Goal: Use online tool/utility: Utilize a website feature to perform a specific function

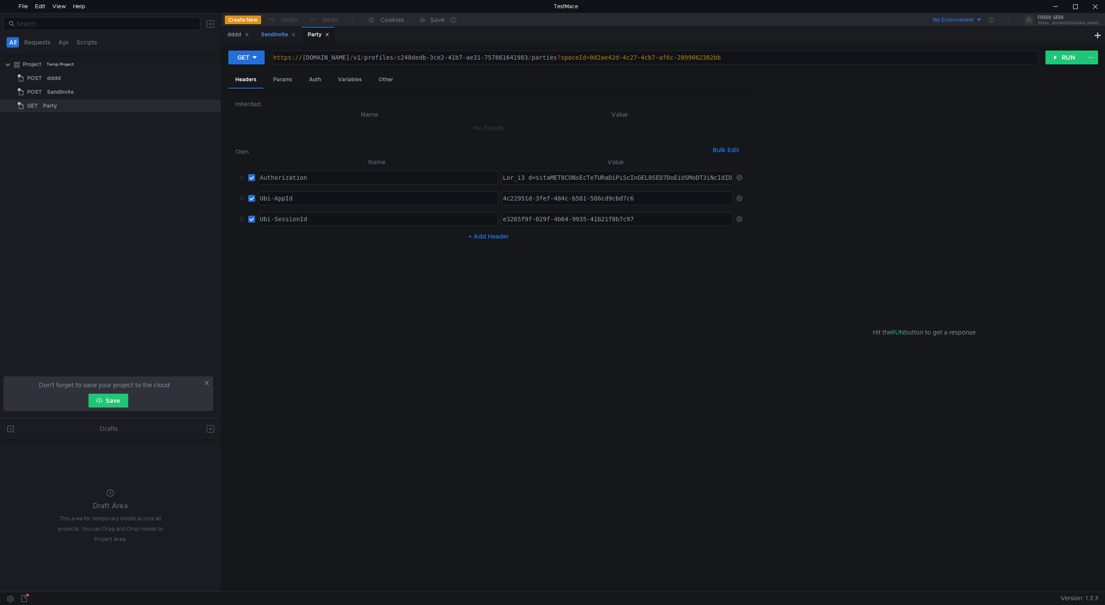
click at [285, 35] on div "SendInvite" at bounding box center [278, 34] width 35 height 9
click at [335, 81] on div "Auth" at bounding box center [346, 80] width 26 height 16
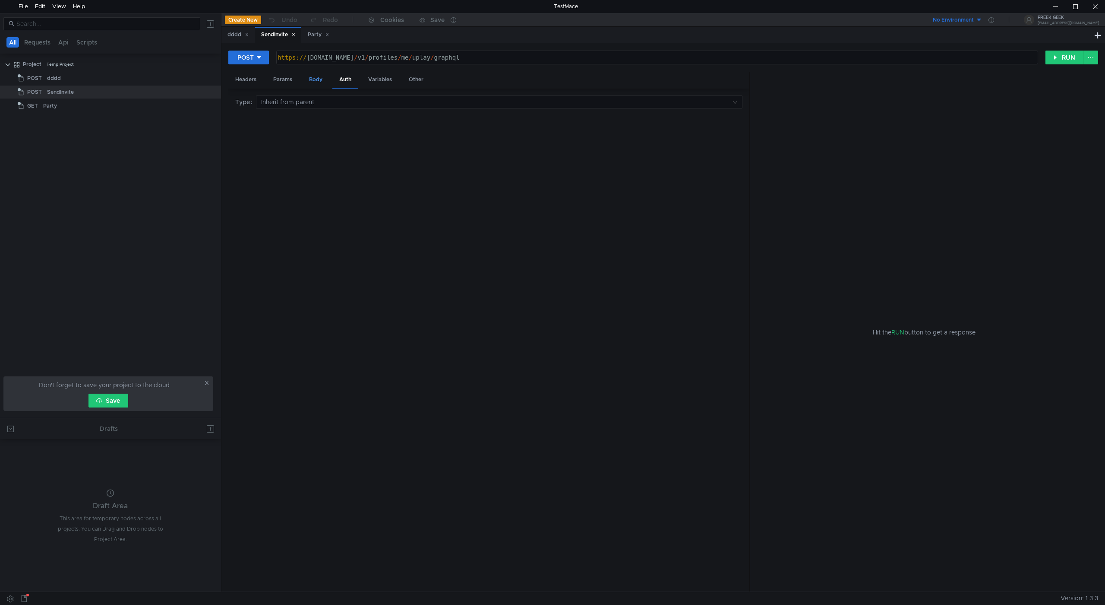
click at [325, 82] on div "Body" at bounding box center [315, 80] width 27 height 16
click at [332, 171] on div "[ { "operationName" : "SendPartyInvitationMutation" , "variables" : { "inviteeP…" at bounding box center [488, 355] width 507 height 487
type textarea "} ]"
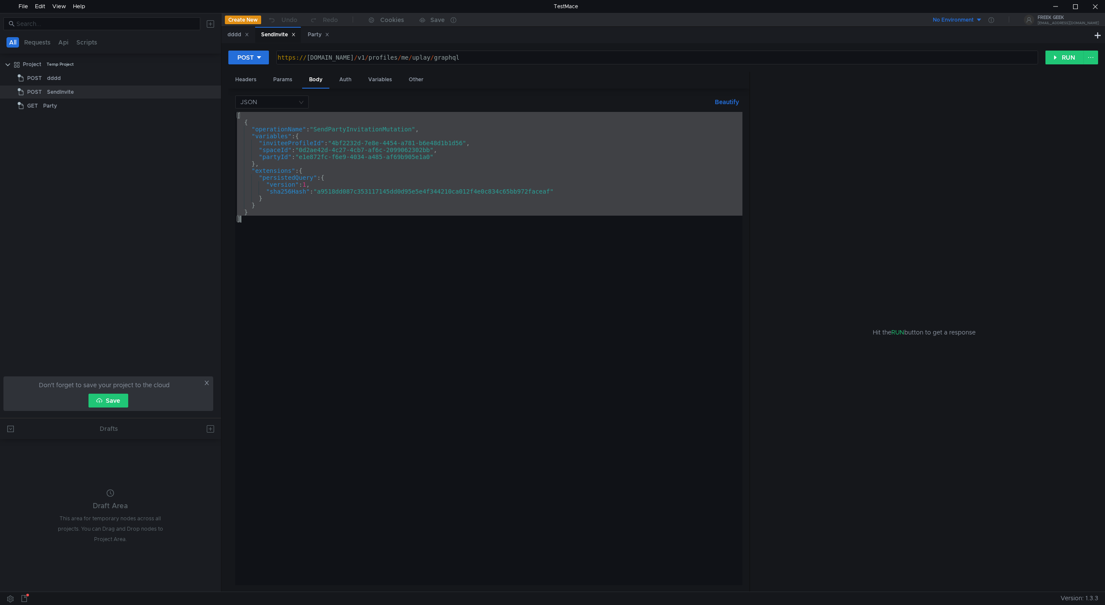
type textarea "https://public-ubiservices.ubi.com/v1/profiles/me/uplay/graphql"
click at [327, 55] on div "https:// public-ubiservices.ubi.com / v1 / profiles / me / uplay / graphql" at bounding box center [656, 64] width 761 height 21
click at [1099, 6] on div at bounding box center [1096, 6] width 20 height 13
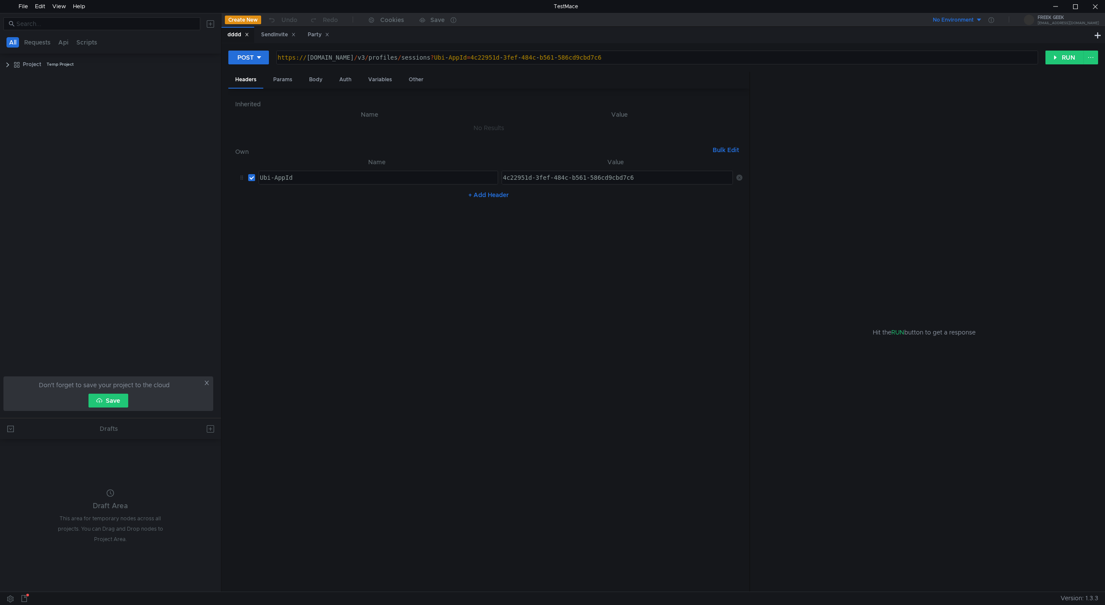
click at [586, 137] on div "Inherited Name Value No Results Own Bulk Edit XXXXXXXXXXXXXXXXXXXXXXXXXXXXXXXXX…" at bounding box center [488, 339] width 507 height 489
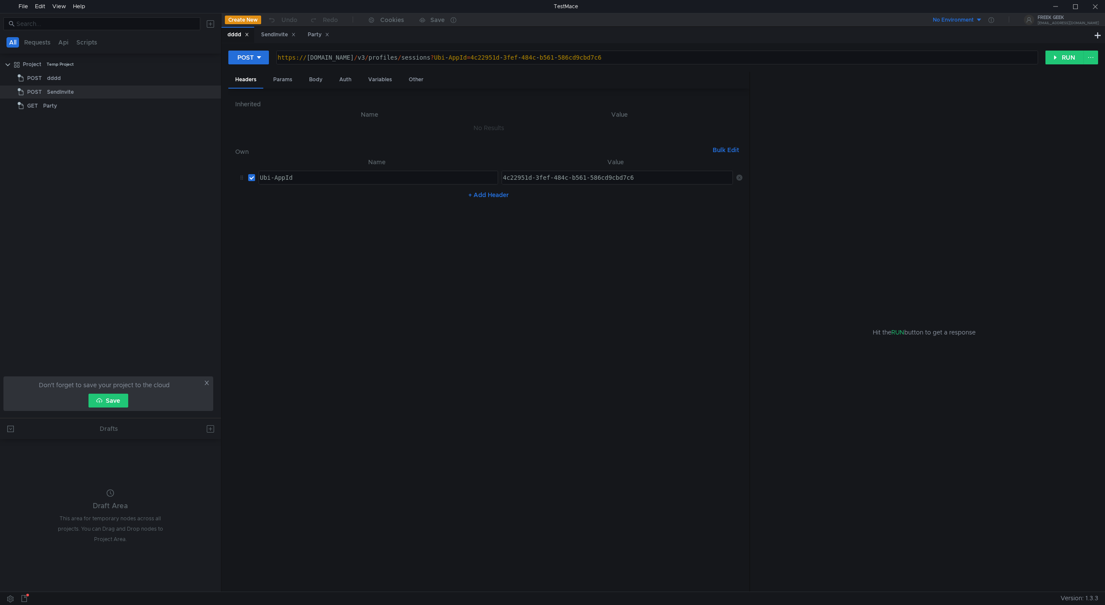
click at [593, 124] on td "No Results" at bounding box center [488, 128] width 507 height 16
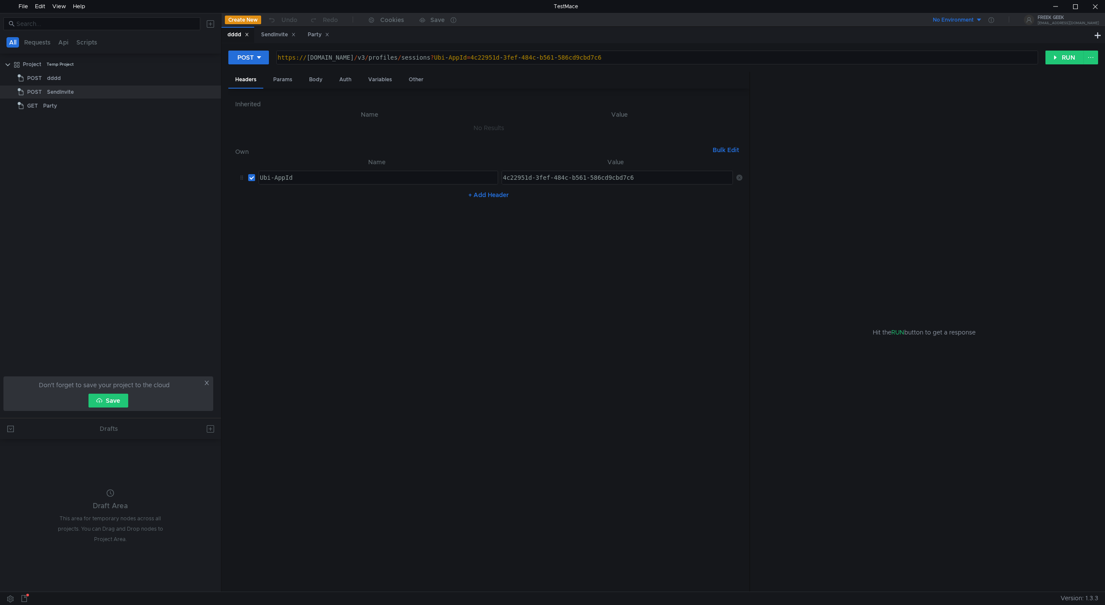
click at [228, 35] on div "dddd" at bounding box center [239, 34] width 22 height 9
type textarea "https://public-ubiservices.ubi.com/v3/profiles/sessions?Ubi-AppId=4c22951d-3fef…"
click at [366, 52] on div "https:// public-ubiservices.ubi.com / v3 / profiles / sessions ? Ubi - AppId = …" at bounding box center [657, 57] width 761 height 13
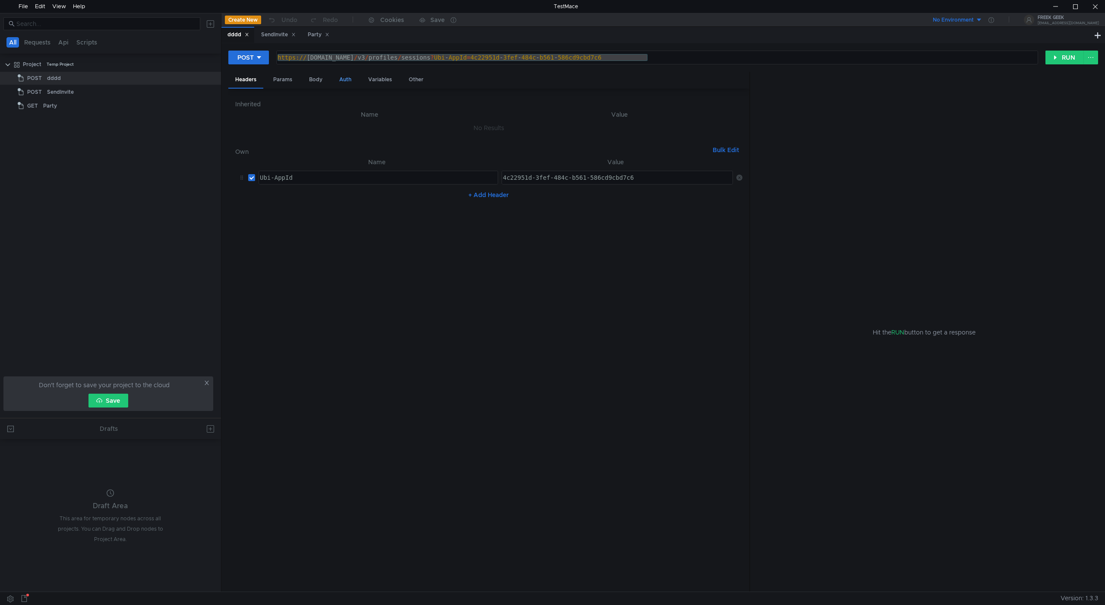
click at [345, 82] on div "Auth" at bounding box center [346, 80] width 26 height 16
click at [285, 76] on div "Params" at bounding box center [282, 80] width 33 height 16
type textarea "Ubi-AppId"
click at [341, 132] on div "Ubi-AppId" at bounding box center [377, 133] width 239 height 21
type textarea "4c22951d-3fef-484c-b561-586cd9cbd7c6"
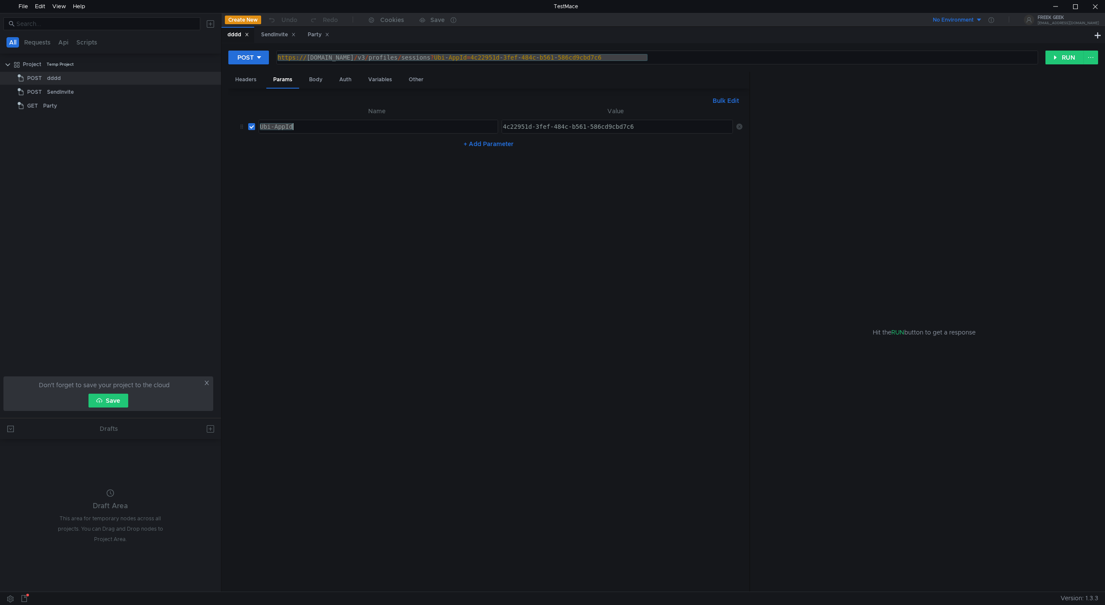
click at [543, 130] on div "4c22951d-3fef-484c-b561-586cd9cbd7c6" at bounding box center [617, 133] width 233 height 21
drag, startPoint x: 323, startPoint y: 79, endPoint x: 340, endPoint y: 79, distance: 16.4
click at [326, 79] on div "Body" at bounding box center [315, 80] width 27 height 16
click at [341, 79] on div "Auth" at bounding box center [346, 80] width 26 height 16
click at [289, 78] on div "Params" at bounding box center [282, 80] width 33 height 16
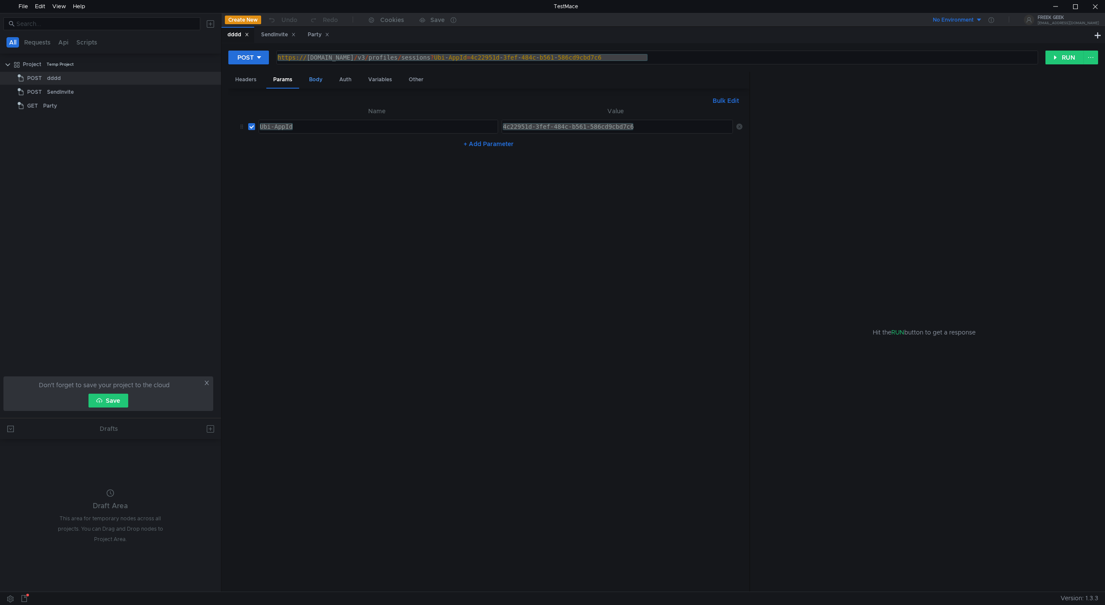
click at [311, 78] on div "Body" at bounding box center [315, 80] width 27 height 16
click at [277, 78] on div "Params" at bounding box center [282, 80] width 33 height 16
drag, startPoint x: 418, startPoint y: 190, endPoint x: 494, endPoint y: 162, distance: 80.8
click at [432, 186] on nz-table "Name Value Ubi-AppId Ubi-AppId הההההההההההההההההההההההההההההההההההההההההההההההה…" at bounding box center [488, 345] width 507 height 479
click at [548, 133] on div "4c22951d-3fef-484c-b561-586cd9cbd7c6" at bounding box center [617, 126] width 231 height 13
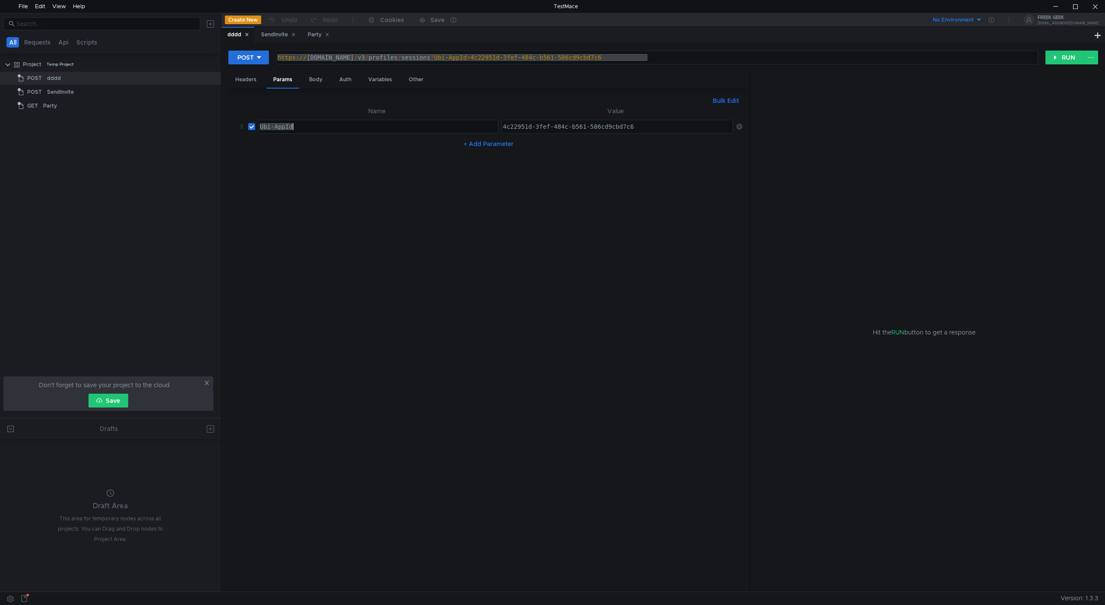
click at [469, 122] on div "Ubi-AppId" at bounding box center [378, 126] width 239 height 13
click at [565, 126] on div "4c22951d-3fef-484c-b561-586cd9cbd7c6" at bounding box center [617, 133] width 233 height 21
click at [346, 84] on div "Auth" at bounding box center [346, 80] width 26 height 16
click at [248, 59] on div "POST" at bounding box center [246, 58] width 16 height 10
click at [247, 57] on div at bounding box center [552, 302] width 1105 height 605
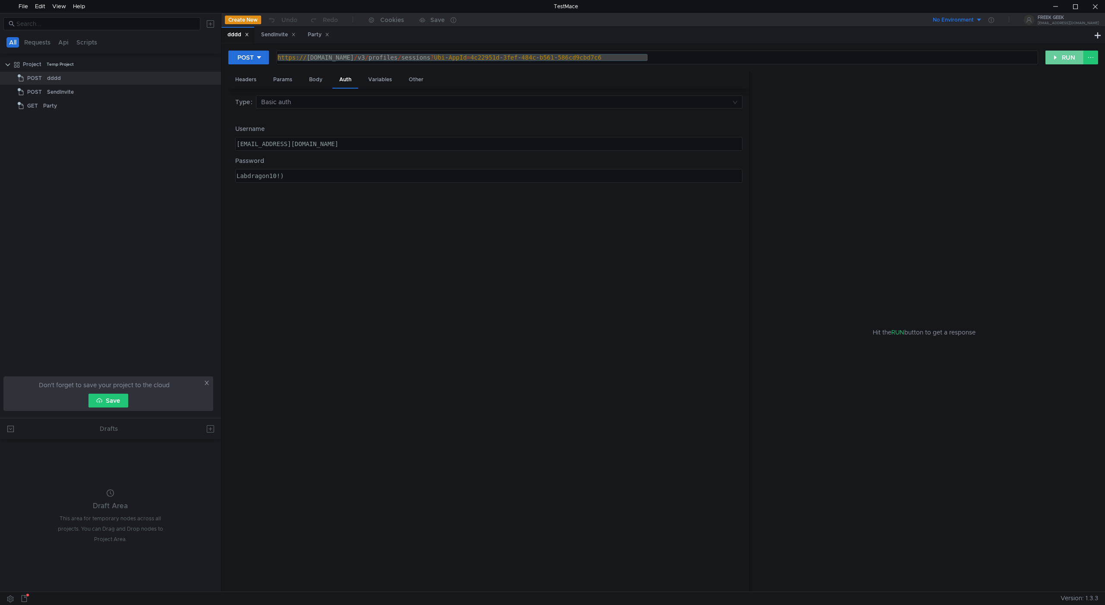
click at [1069, 56] on button "RUN" at bounding box center [1065, 58] width 38 height 14
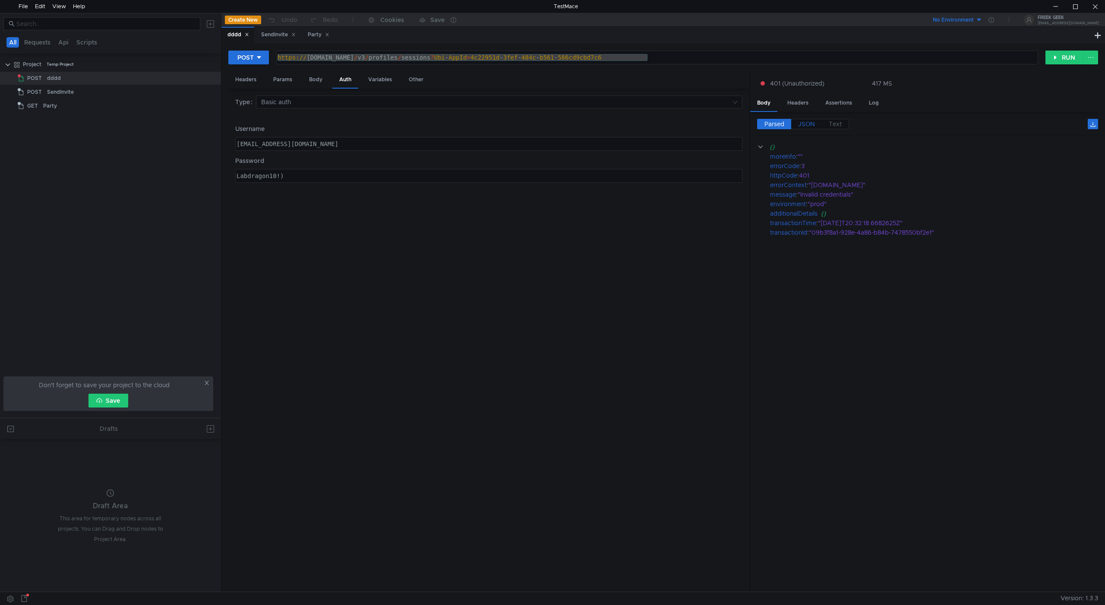
click at [806, 124] on span "JSON" at bounding box center [806, 124] width 17 height 8
click at [303, 175] on div "Labdragon10!)" at bounding box center [488, 182] width 507 height 21
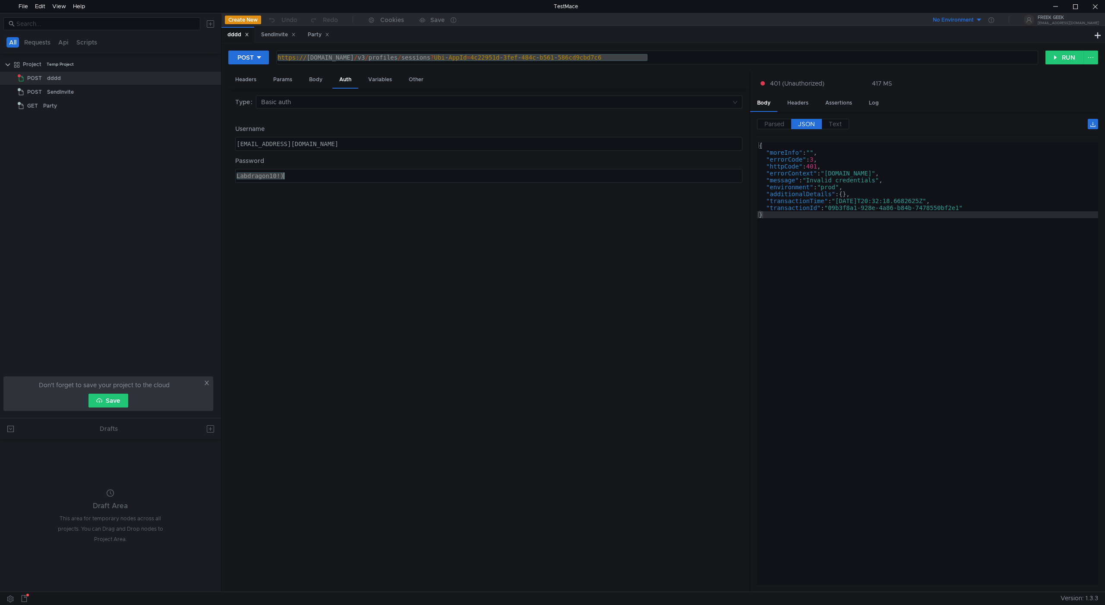
type textarea "P"
type textarea "Ubisoft10!)"
click at [1052, 51] on button "RUN" at bounding box center [1065, 58] width 38 height 14
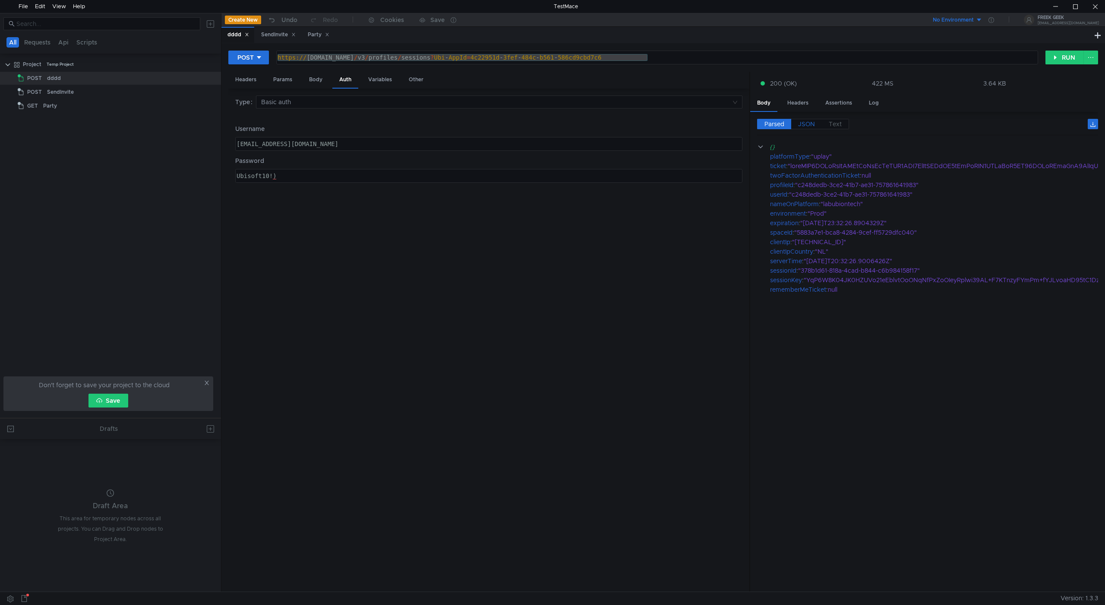
click at [805, 124] on span "JSON" at bounding box center [806, 124] width 17 height 8
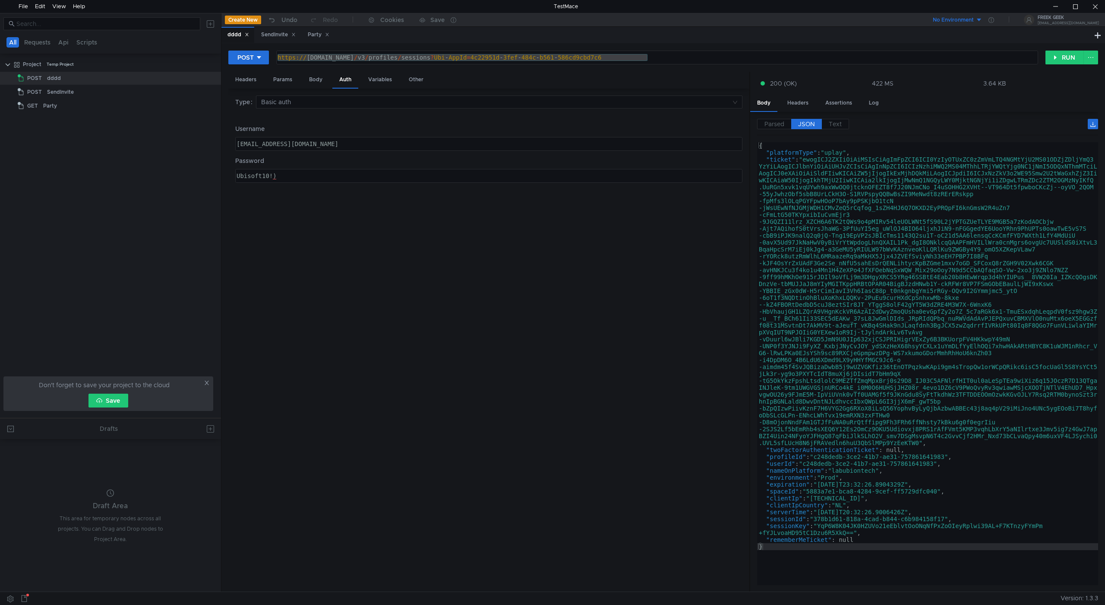
click at [803, 121] on span "JSON" at bounding box center [806, 124] width 17 height 8
click at [1070, 59] on button "RUN" at bounding box center [1065, 58] width 38 height 14
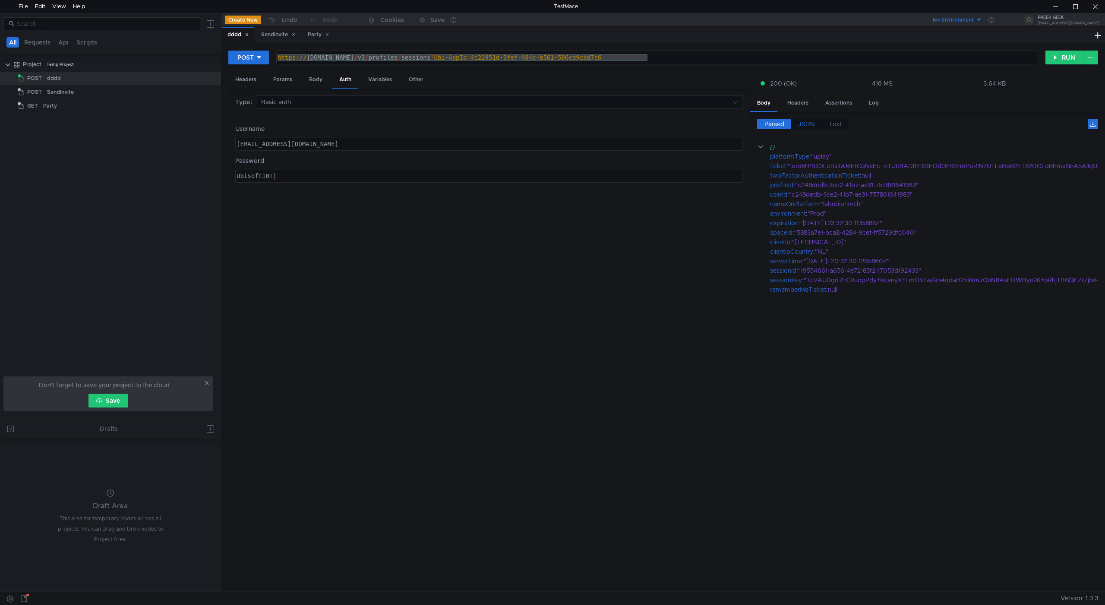
click at [804, 122] on span "JSON" at bounding box center [806, 124] width 17 height 8
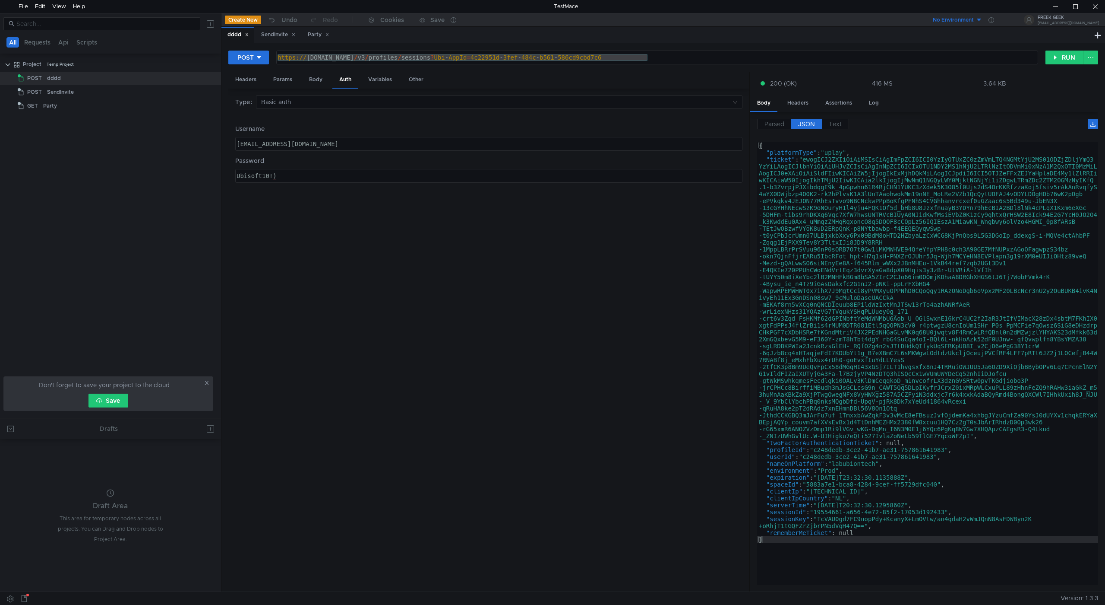
click at [804, 122] on span "JSON" at bounding box center [806, 124] width 17 height 8
click at [1068, 57] on button "RUN" at bounding box center [1065, 58] width 38 height 14
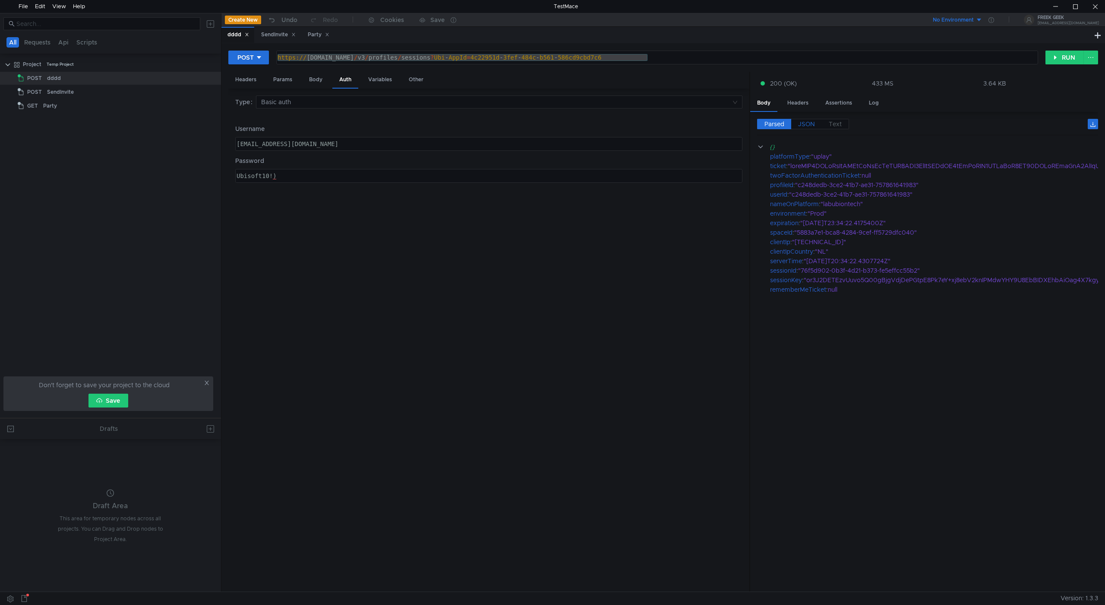
click at [811, 121] on span "JSON" at bounding box center [806, 124] width 17 height 8
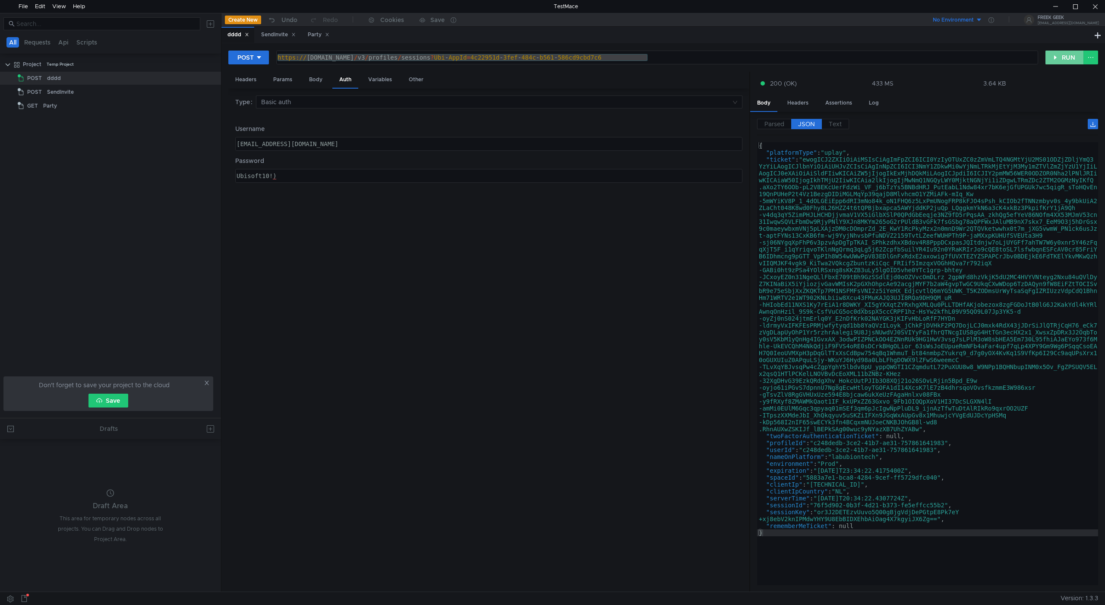
drag, startPoint x: 1064, startPoint y: 57, endPoint x: 895, endPoint y: 89, distance: 171.5
click at [1063, 57] on button "RUN" at bounding box center [1065, 58] width 38 height 14
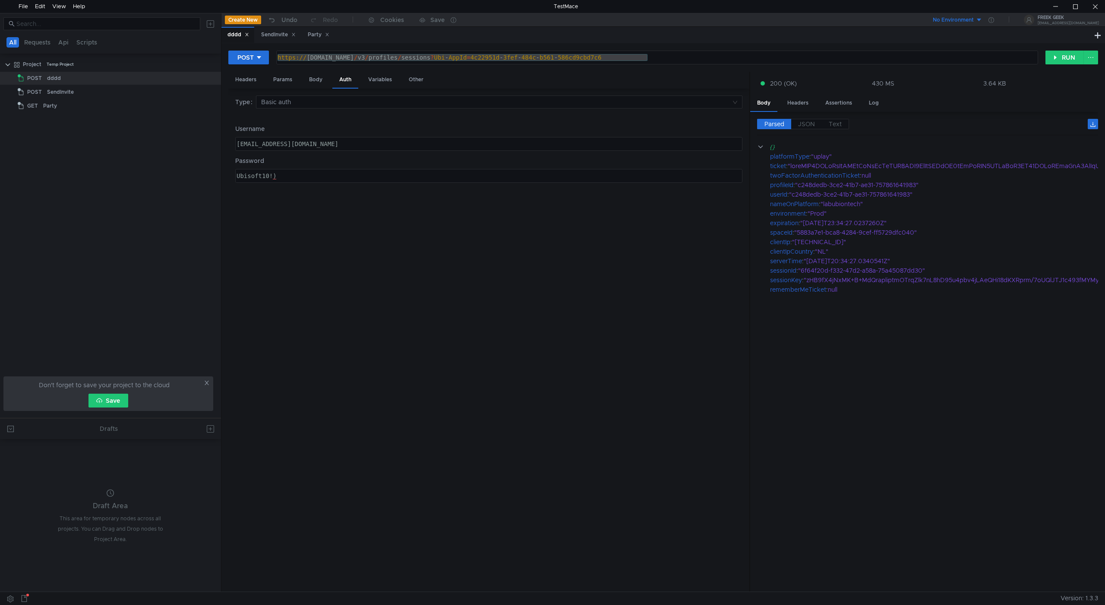
click at [806, 124] on span "JSON" at bounding box center [806, 124] width 17 height 8
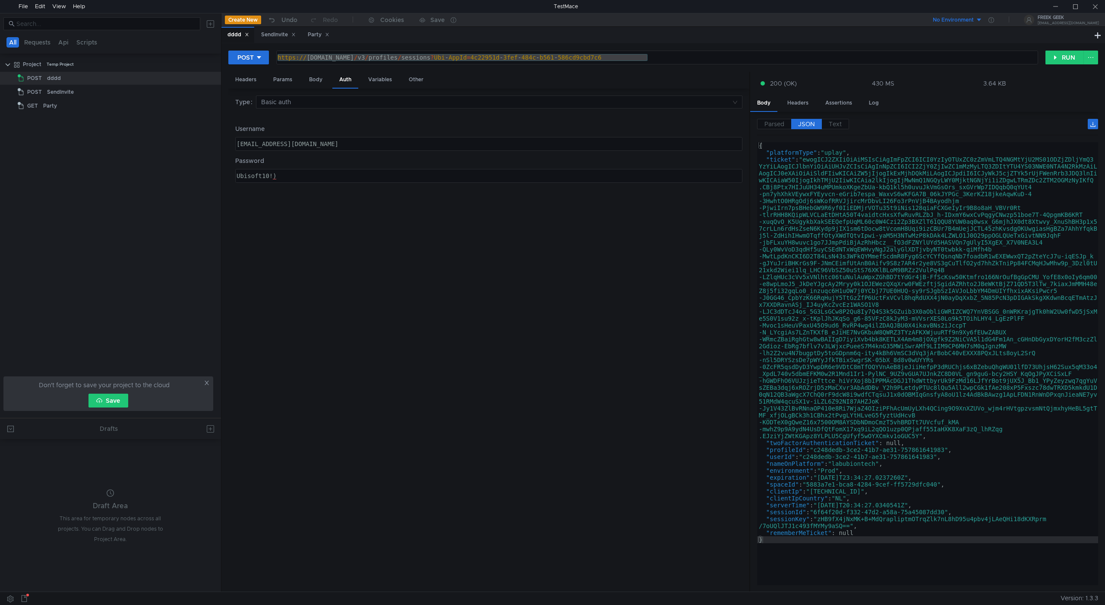
drag, startPoint x: 496, startPoint y: 466, endPoint x: 494, endPoint y: 460, distance: 5.9
click at [494, 460] on div "Type Basic auth Username maticeclarijs1@gmail.com ההההההההההההההההההההההההההההה…" at bounding box center [488, 339] width 507 height 489
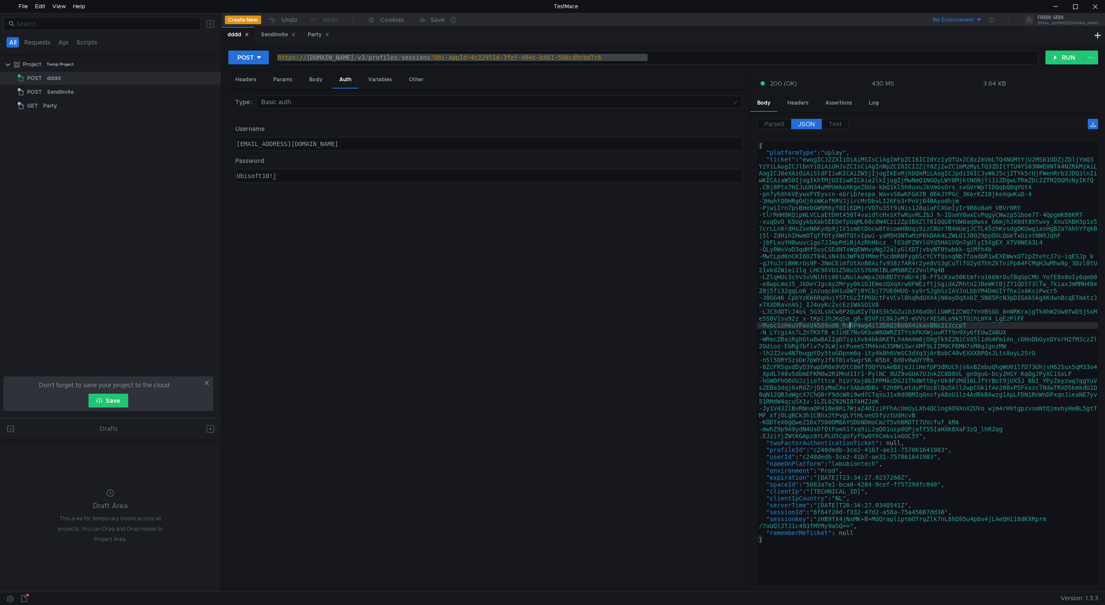
click at [848, 328] on div "{ "platformType" : "uplay" , "ticket" : "ewogICJ2ZXIiOiAiMSIsCiAgImFpZCI6ICI0Yz…" at bounding box center [927, 370] width 341 height 456
click at [275, 39] on div "SendInvite" at bounding box center [278, 34] width 35 height 9
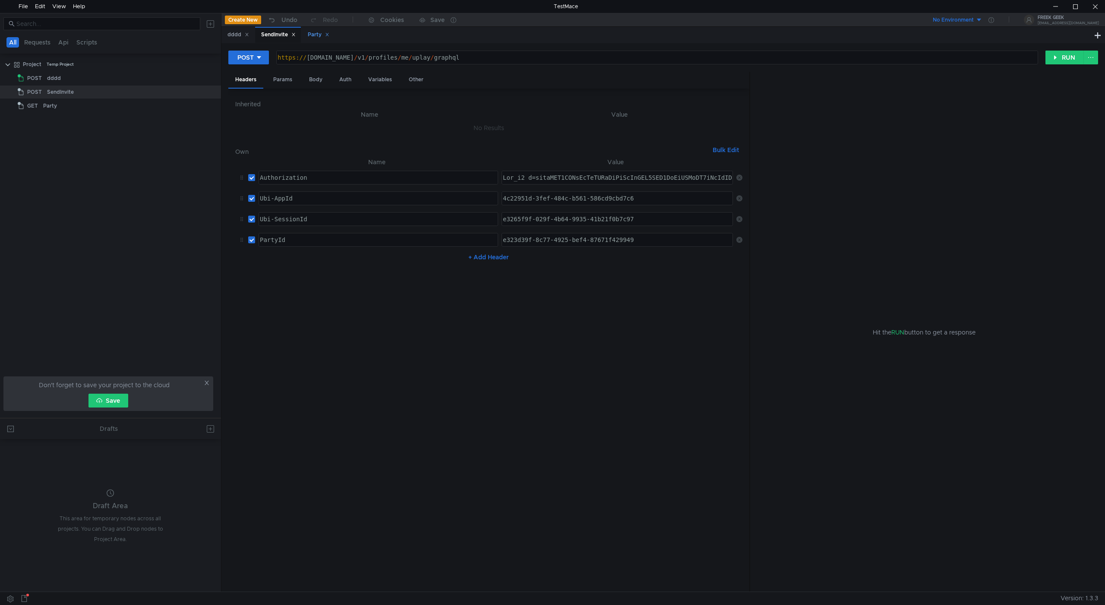
click at [317, 33] on div "Party" at bounding box center [319, 34] width 22 height 9
type textarea "[URL][DOMAIN_NAME]"
click at [360, 57] on div "https:// public-ubiservices.ubi.com / v1 / profiles / c248dedb-3ce2-41b7-ae31-7…" at bounding box center [655, 64] width 766 height 21
click at [398, 59] on div "https:// public-ubiservices.ubi.com / v1 / profiles / c248dedb-3ce2-41b7-ae31-7…" at bounding box center [655, 64] width 766 height 21
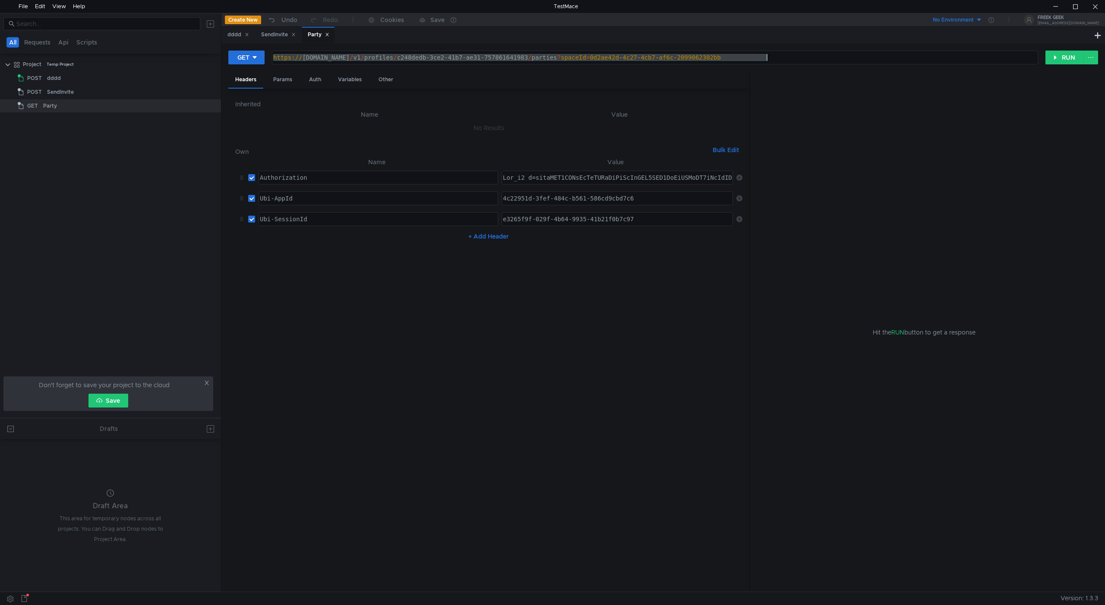
type textarea "Authorization"
click at [301, 181] on div "Authorization" at bounding box center [377, 184] width 239 height 21
click at [489, 368] on nz-table "Name Value Authorization Authorization הההההההההההההההההההההההההההההההההההההההה…" at bounding box center [488, 371] width 507 height 428
type textarea "Ubi-AppId"
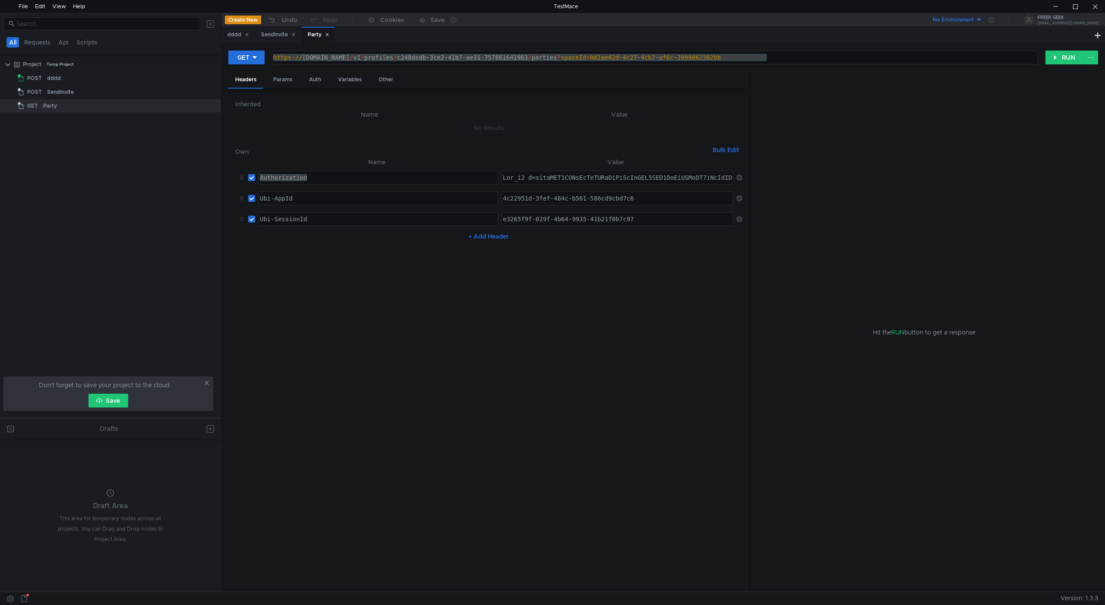
click at [315, 193] on div "Ubi-AppId" at bounding box center [378, 198] width 239 height 13
type textarea "4c22951d-3fef-484c-b561-586cd9cbd7c6"
click at [554, 203] on div "4c22951d-3fef-484c-b561-586cd9cbd7c6" at bounding box center [617, 205] width 233 height 21
click at [443, 227] on td "Ubi-SessionId ההההההההההההההההההההההההההההההההההההההההההההההההההההההההההההההההה…" at bounding box center [377, 219] width 244 height 21
type textarea "Ubi-SessionId"
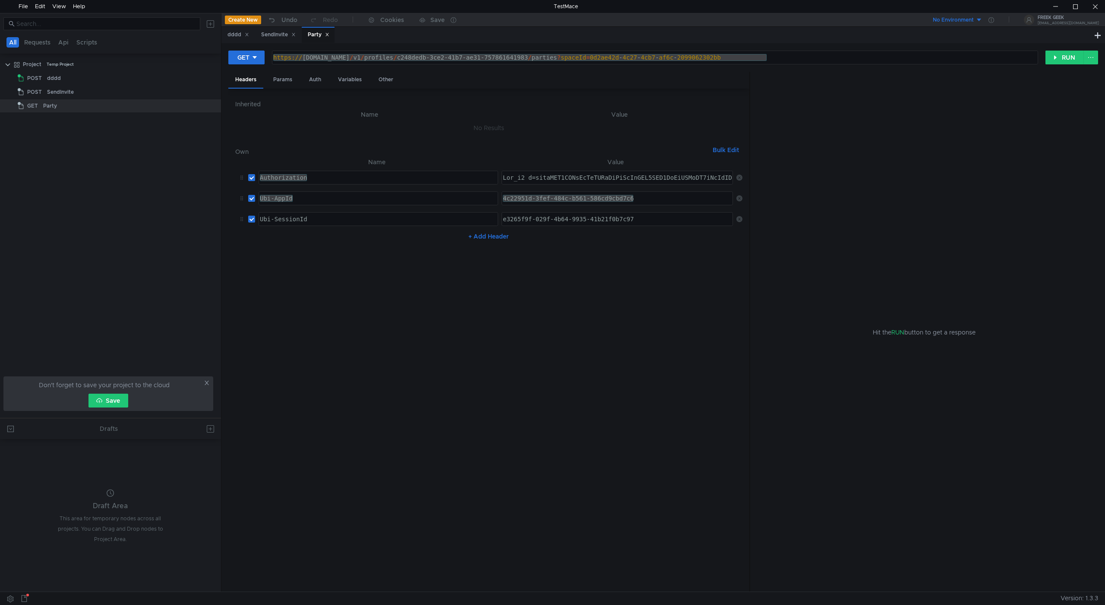
click at [436, 217] on div "Ubi-SessionId" at bounding box center [377, 225] width 239 height 21
click at [291, 78] on div "Params" at bounding box center [282, 80] width 33 height 16
click at [313, 79] on div "Auth" at bounding box center [315, 80] width 26 height 16
drag, startPoint x: 342, startPoint y: 78, endPoint x: 282, endPoint y: 76, distance: 60.0
click at [338, 78] on div "Variables" at bounding box center [350, 80] width 38 height 16
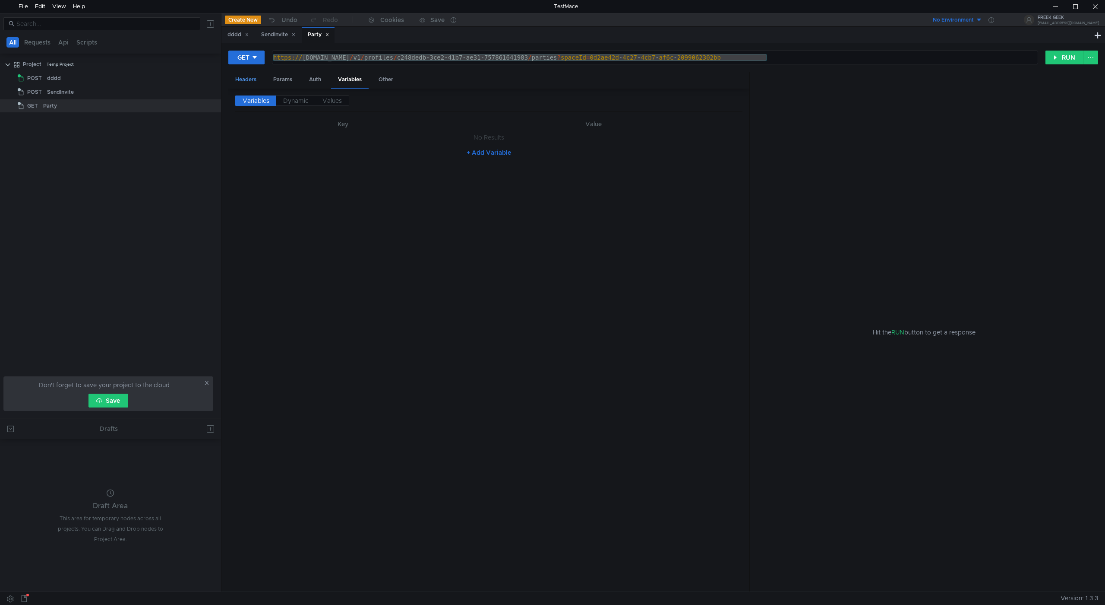
click at [257, 73] on div "Headers" at bounding box center [245, 80] width 35 height 16
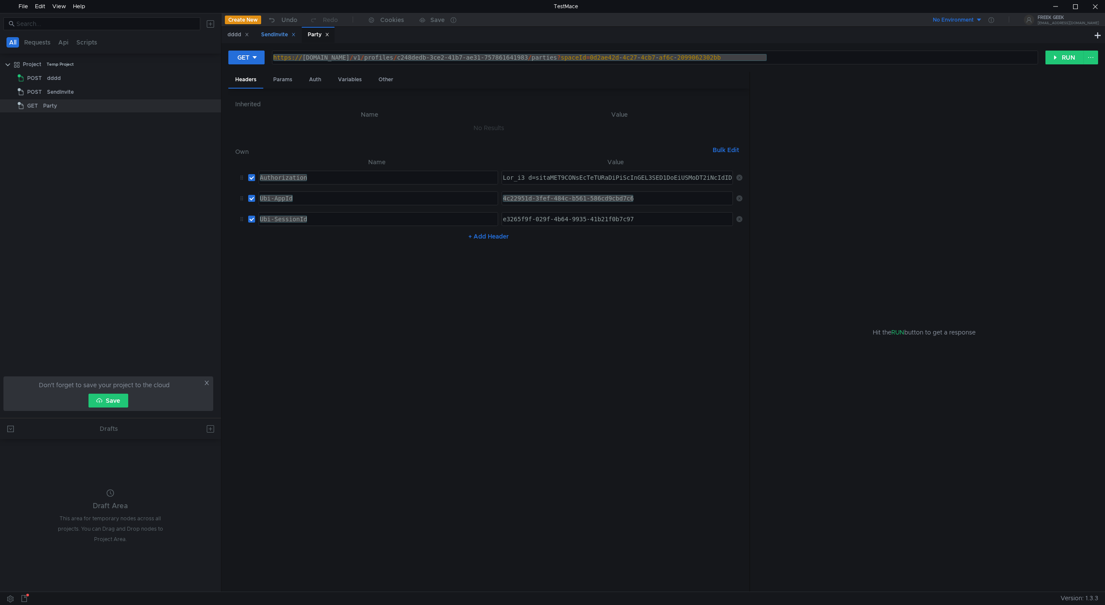
click at [279, 34] on div "SendInvite" at bounding box center [278, 34] width 35 height 9
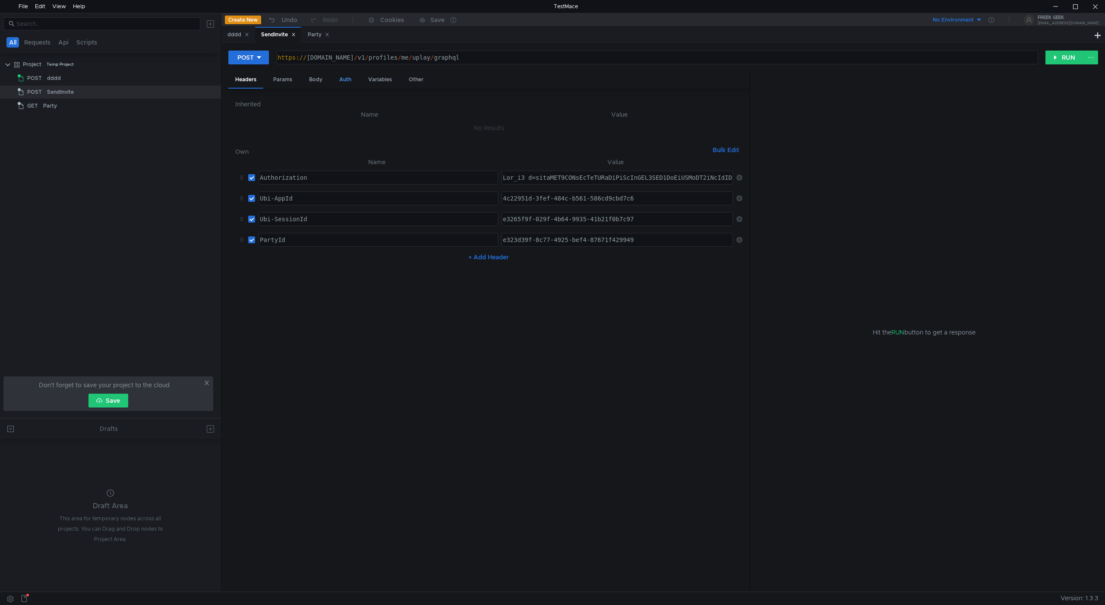
drag, startPoint x: 337, startPoint y: 80, endPoint x: 318, endPoint y: 77, distance: 19.2
click at [336, 79] on div "Auth" at bounding box center [346, 80] width 26 height 16
click at [318, 77] on div "Body" at bounding box center [315, 80] width 27 height 16
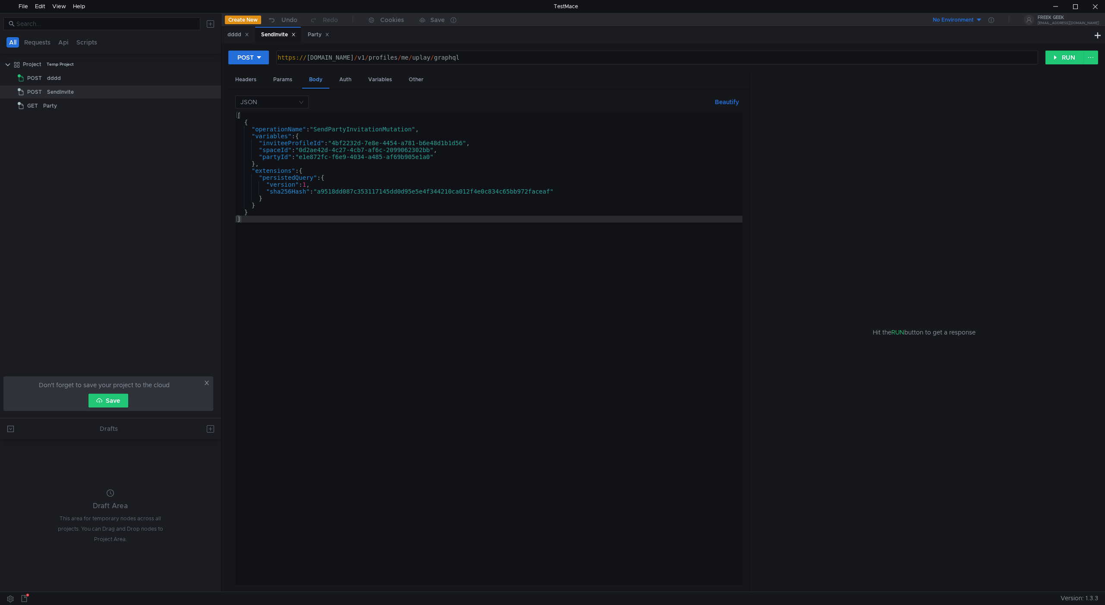
drag, startPoint x: 348, startPoint y: 81, endPoint x: 323, endPoint y: 81, distance: 25.0
click at [345, 81] on div "Auth" at bounding box center [346, 80] width 26 height 16
type textarea "[URL][DOMAIN_NAME]"
drag, startPoint x: 437, startPoint y: 55, endPoint x: 542, endPoint y: 63, distance: 104.8
click at [542, 63] on div "https:// [DOMAIN_NAME] / v1 / profiles / me / uplay / graphql" at bounding box center [656, 64] width 761 height 21
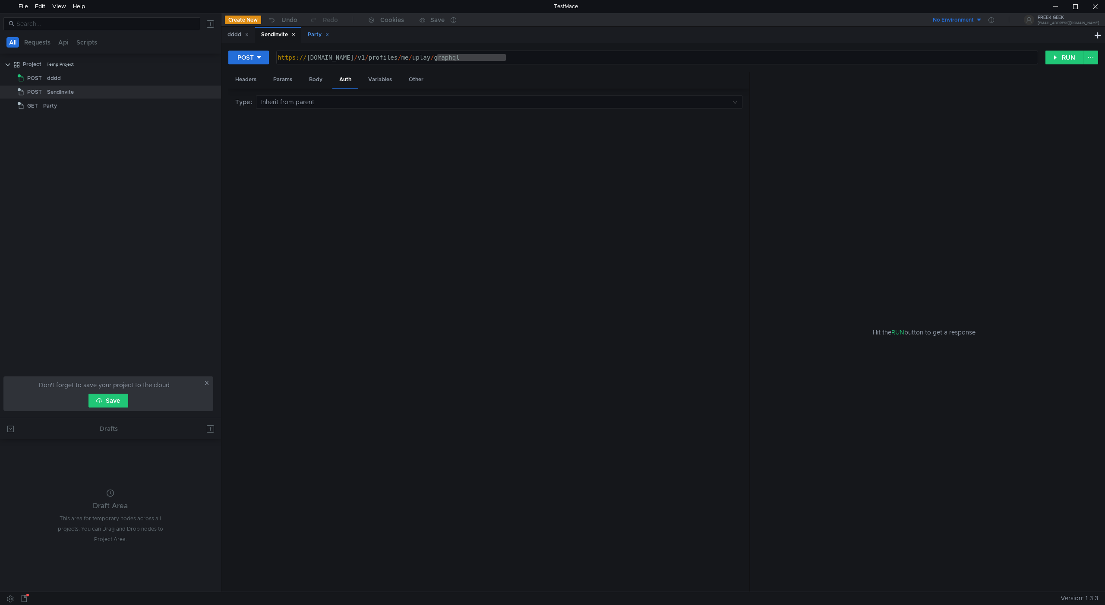
click at [315, 40] on div "Party" at bounding box center [318, 35] width 33 height 16
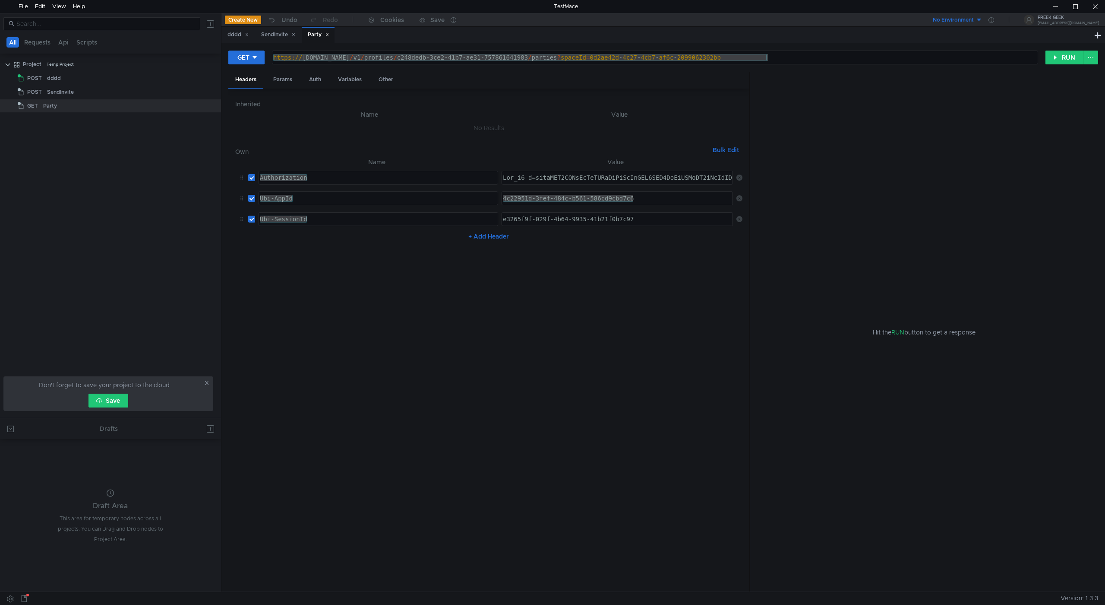
click at [471, 56] on div "https:// public-ubiservices.ubi.com / v1 / profiles / c248dedb-3ce2-41b7-ae31-7…" at bounding box center [655, 57] width 766 height 13
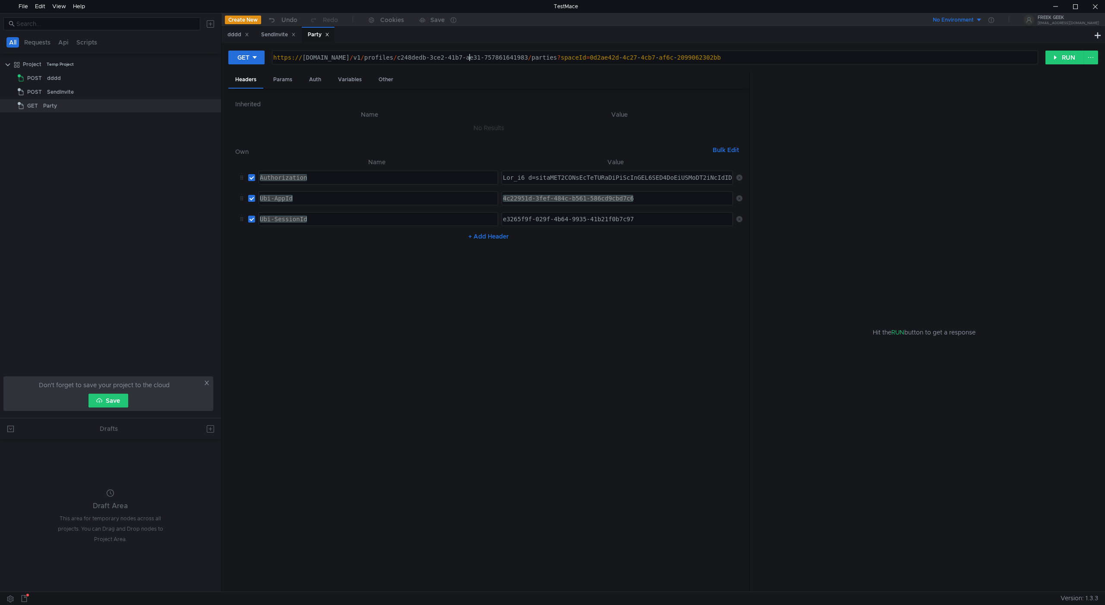
click at [510, 326] on nz-table "Name Value Authorization Authorization הההההההההההההההההההההההההההההההההההההההה…" at bounding box center [488, 371] width 507 height 428
type textarea "e3265f9f-029f-4b64-9935-41b21f0b7c97"
drag, startPoint x: 540, startPoint y: 220, endPoint x: 548, endPoint y: 245, distance: 26.4
click at [541, 220] on div "e3265f9f-029f-4b64-9935-41b21f0b7c97" at bounding box center [617, 225] width 233 height 21
click at [573, 201] on div "4c22951d-3fef-484c-b561-586cd9cbd7c6" at bounding box center [617, 198] width 231 height 13
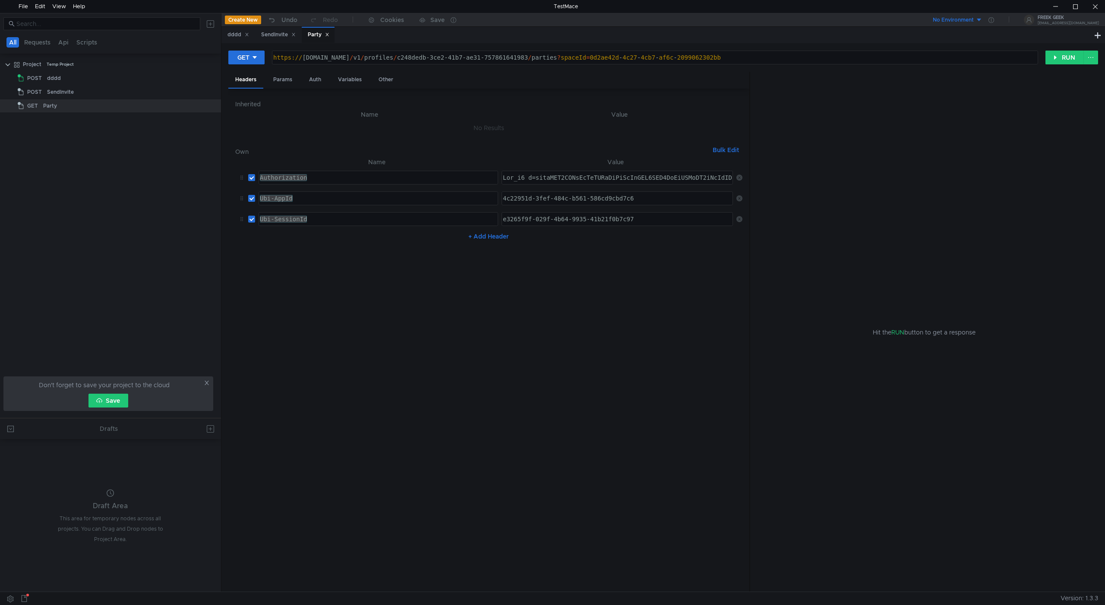
click at [595, 329] on nz-table "Name Value Authorization Authorization הההההההההההההההההההההההההההההההההההההההה…" at bounding box center [488, 371] width 507 height 428
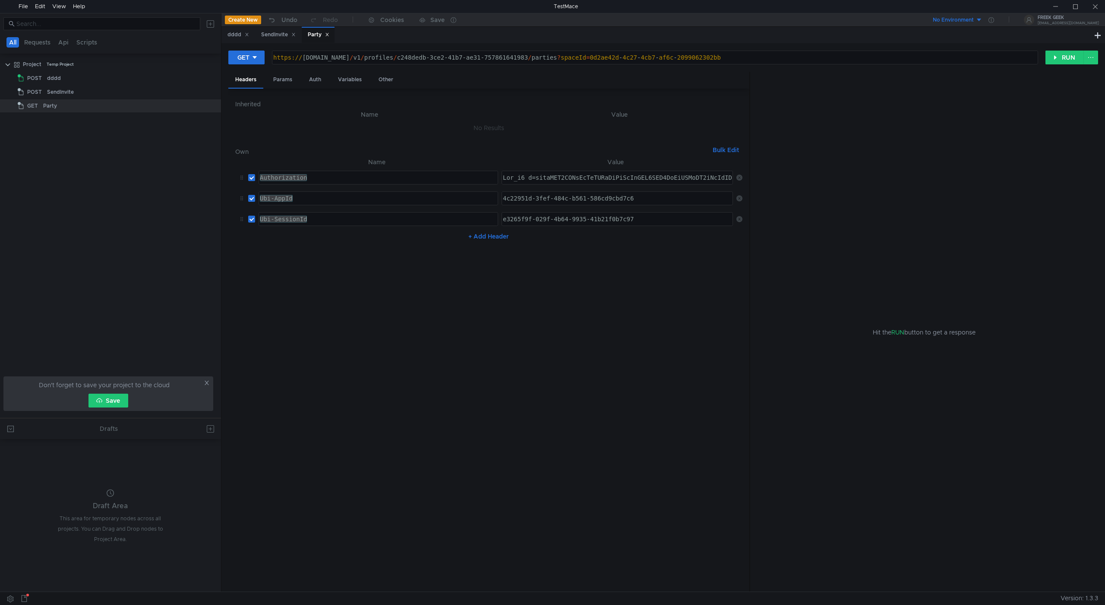
type textarea "Ubi_v1 t=ewogICJ2ZXIiOiAiMSIsCiAgImFpZCI6ICI0YzIyOTUxZC0zZmVmLTQ4NGMtYjU2MS01OD…"
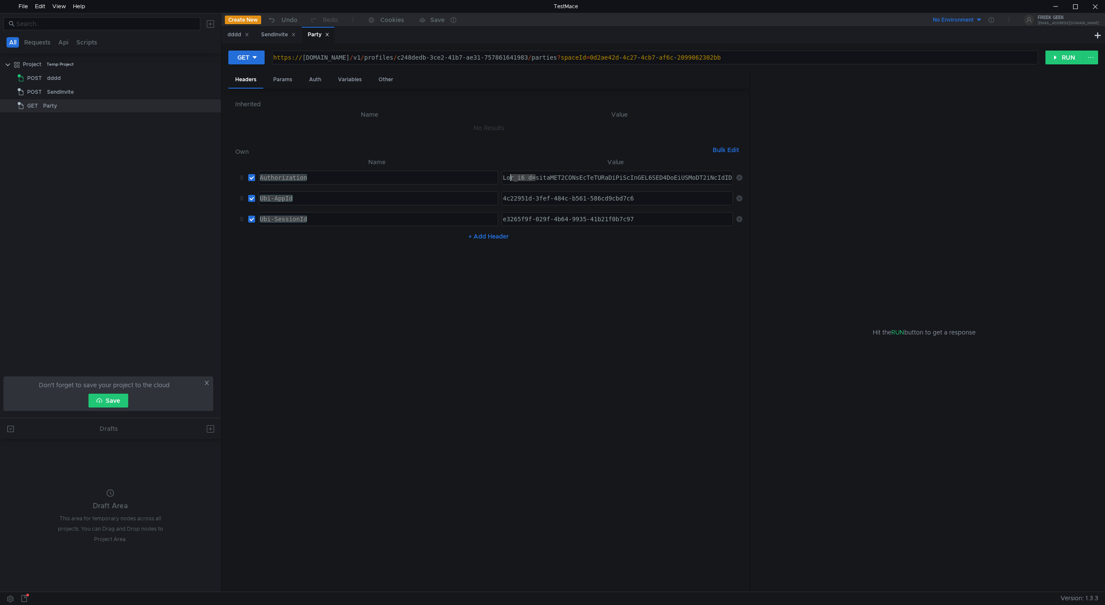
drag, startPoint x: 535, startPoint y: 177, endPoint x: 497, endPoint y: 174, distance: 37.7
click at [498, 174] on td "Ubi_v1 t=ewogICJ2ZXIiOiAiMSIsCiAgImFpZCI6ICI0YzIyOTUxZC0zZmVmLTQ4NGMtYjU2MS01OD…" at bounding box center [615, 177] width 235 height 21
type textarea "Authorization"
click at [554, 336] on nz-table "Name Value Authorization Authorization הההההההההההההההההההההההההההההההההההההההה…" at bounding box center [488, 371] width 507 height 428
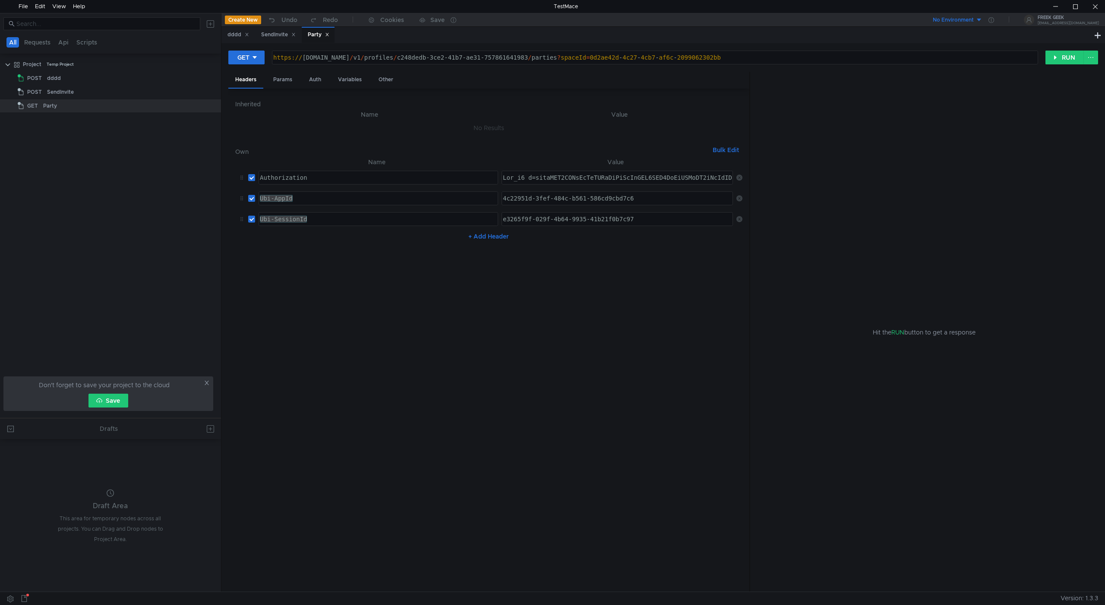
drag, startPoint x: 602, startPoint y: 561, endPoint x: 559, endPoint y: 364, distance: 201.8
click at [597, 541] on nz-table "Name Value Authorization Authorization הההההההההההההההההההההההההההההההההההההההה…" at bounding box center [488, 371] width 507 height 428
click at [1058, 55] on button "RUN" at bounding box center [1065, 58] width 38 height 14
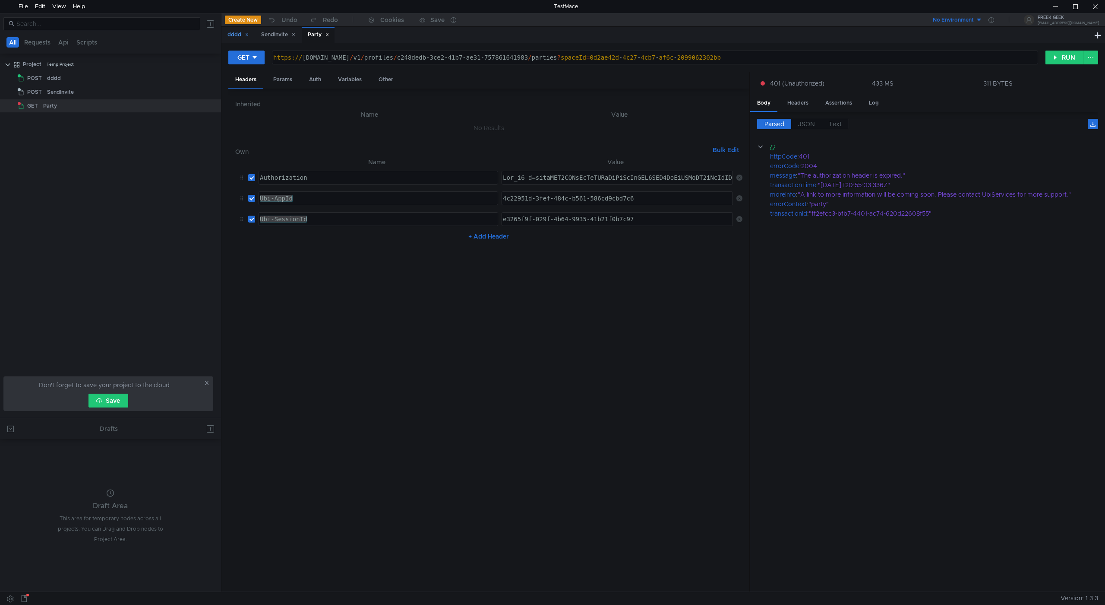
click at [243, 38] on div "dddd" at bounding box center [239, 34] width 22 height 9
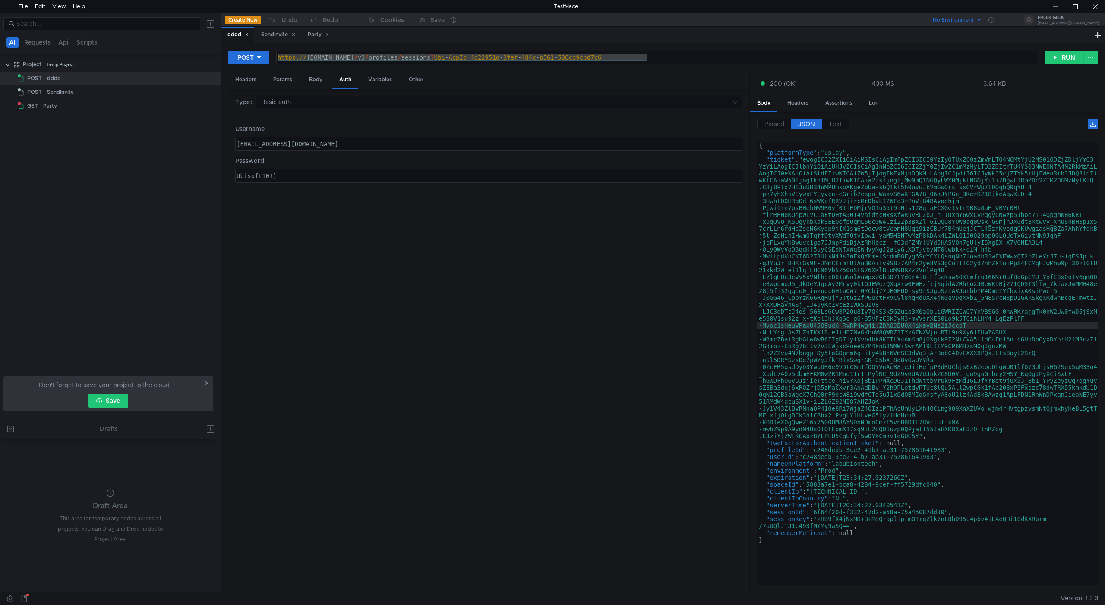
click at [1062, 48] on div "POST https://public-ubiservices.ubi.com/v3/profiles/sessions?Ubi-AppId=4c22951d…" at bounding box center [664, 317] width 884 height 548
click at [1064, 53] on button "RUN" at bounding box center [1065, 58] width 38 height 14
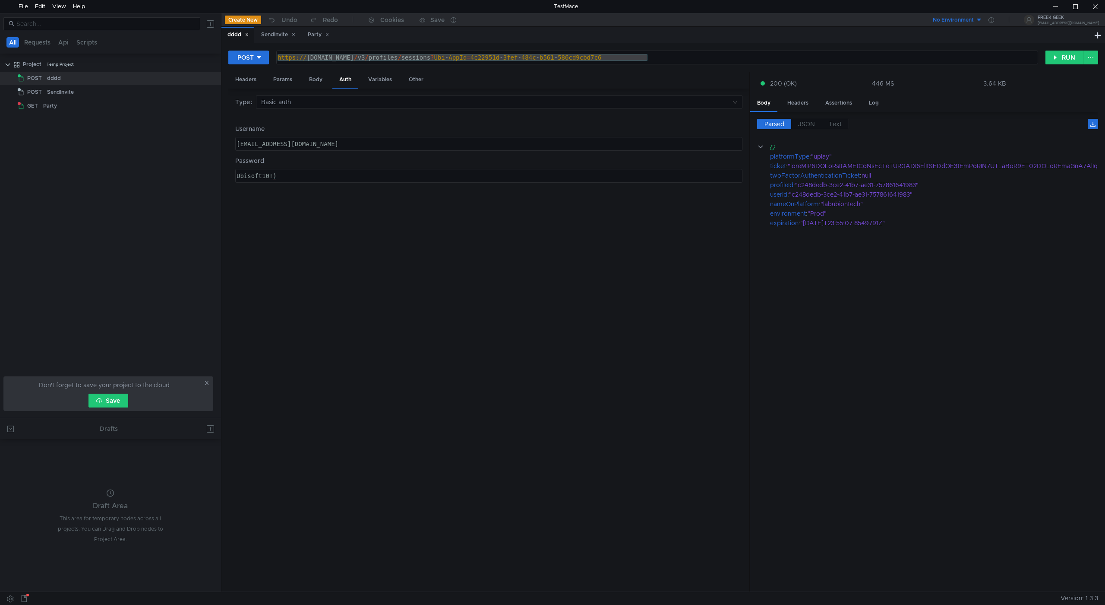
click at [806, 118] on div "Parsed JSON Text {} platformType : "uplay" ticket : twoFactorAuthenticationTick…" at bounding box center [925, 352] width 348 height 480
click at [807, 120] on span "JSON" at bounding box center [806, 124] width 17 height 8
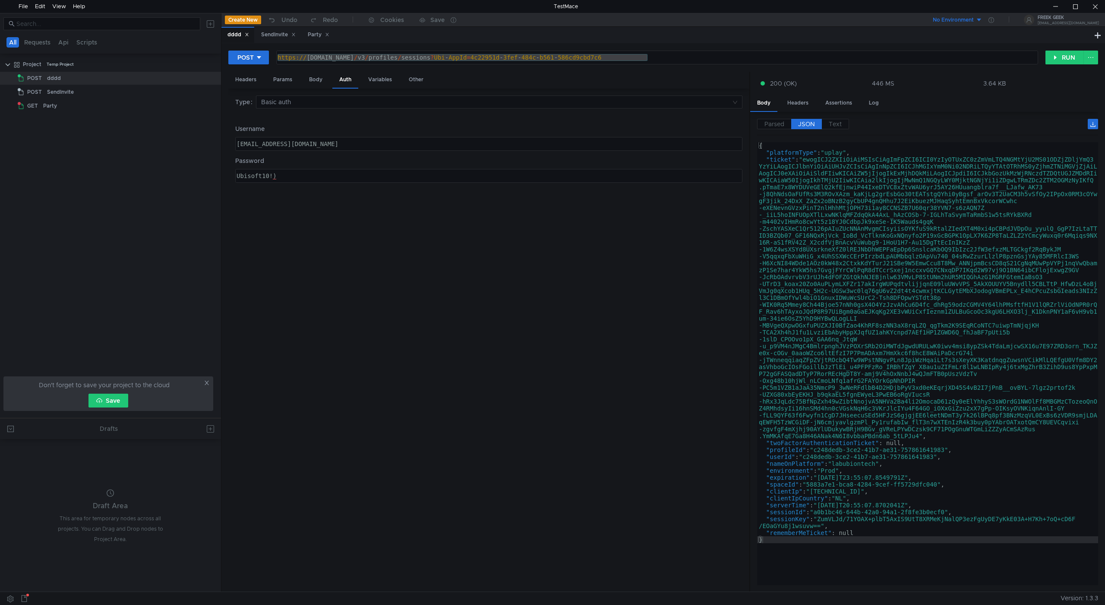
type textarea ""ticket": "ewogICJ2ZXIiOiAiMSIsCiAgImFpZCI6ICI0YzIyOTUxZC0zZmVmLTQ4NGMtYjU2MS01…"
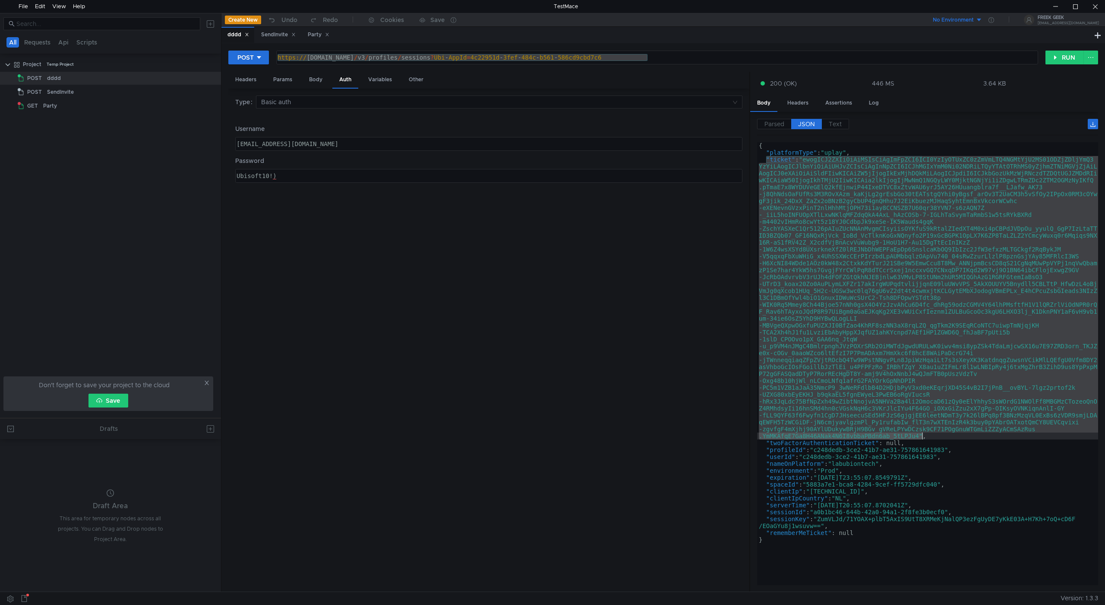
drag, startPoint x: 766, startPoint y: 159, endPoint x: 922, endPoint y: 434, distance: 316.2
click at [922, 434] on div "{ "platformType" : "uplay" , "ticket" : "ewogICJ2ZXIiOiAiMSIsCiAgImFpZCI6ICI0Yz…" at bounding box center [927, 370] width 341 height 456
click at [896, 421] on div "{ "platformType" : "uplay" , "ticket" : "ewogICJ2ZXIiOiAiMSIsCiAgImFpZCI6ICI0Yz…" at bounding box center [927, 363] width 341 height 443
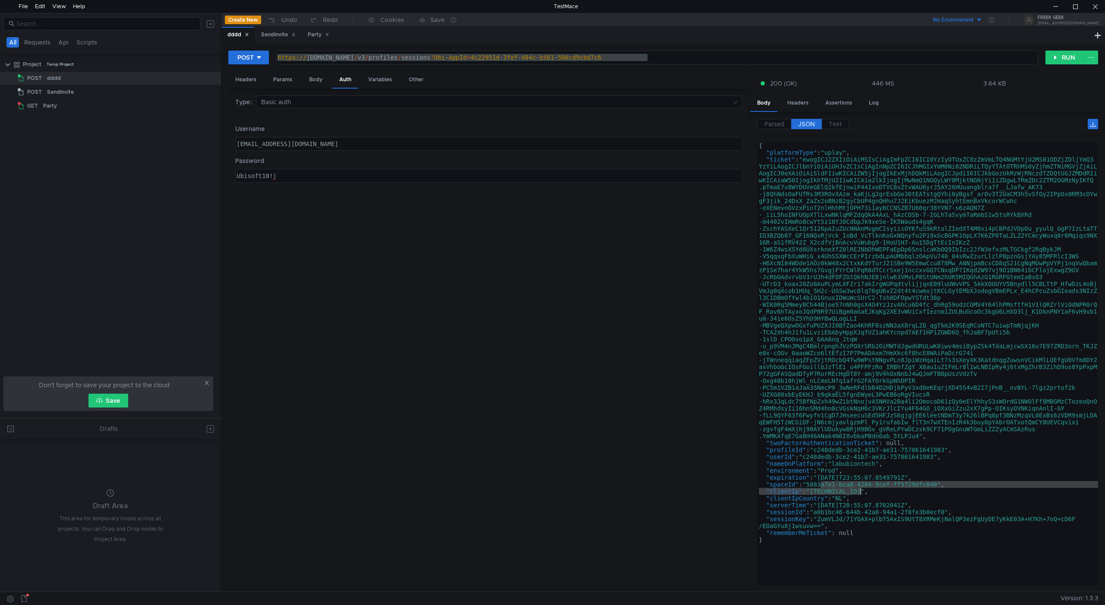
drag, startPoint x: 824, startPoint y: 488, endPoint x: 860, endPoint y: 490, distance: 35.9
click at [860, 490] on div "{ "platformType" : "uplay" , "ticket" : "ewogICJ2ZXIiOiAiMSIsCiAgImFpZCI6ICI0Yz…" at bounding box center [927, 370] width 341 height 456
click at [850, 495] on div "{ "platformType" : "uplay" , "ticket" : "ewogICJ2ZXIiOiAiMSIsCiAgImFpZCI6ICI0Yz…" at bounding box center [927, 370] width 341 height 456
drag, startPoint x: 815, startPoint y: 493, endPoint x: 877, endPoint y: 491, distance: 62.2
click at [877, 491] on div "{ "platformType" : "uplay" , "ticket" : "ewogICJ2ZXIiOiAiMSIsCiAgImFpZCI6ICI0Yz…" at bounding box center [927, 370] width 341 height 456
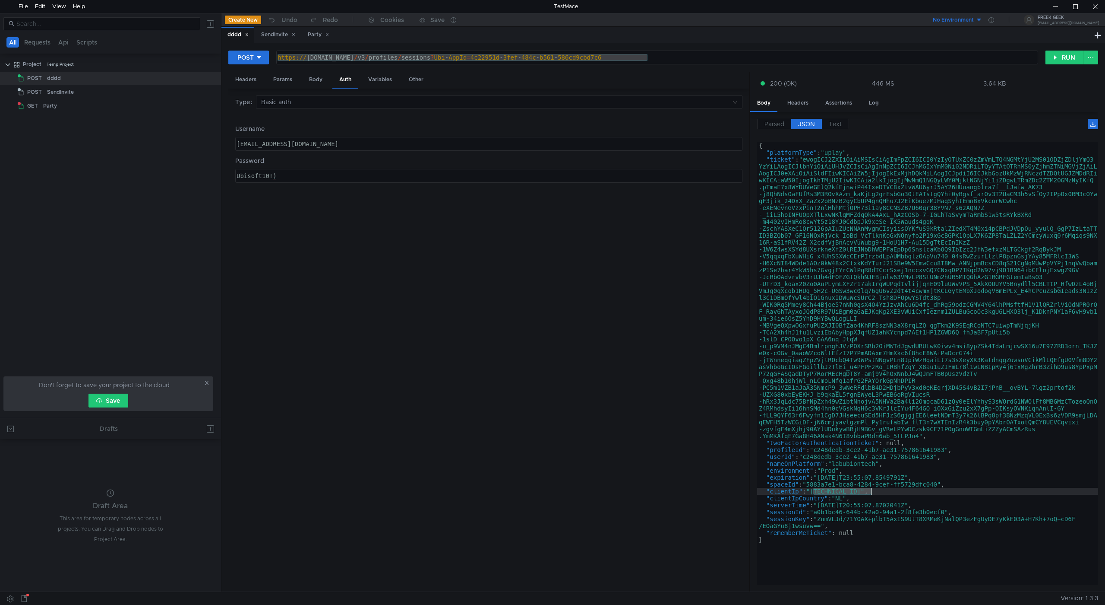
type textarea ""clientIp": "[TECHNICAL_ID]","
click at [847, 492] on div "{ "platformType" : "uplay" , "ticket" : "ewogICJ2ZXIiOiAiMSIsCiAgImFpZCI6ICI0Yz…" at bounding box center [927, 363] width 341 height 443
click at [302, 76] on div "Body" at bounding box center [315, 80] width 27 height 16
click at [366, 76] on div "Headers Params Body Auth Variables Other" at bounding box center [488, 80] width 521 height 17
drag, startPoint x: 395, startPoint y: 80, endPoint x: 406, endPoint y: 80, distance: 11.2
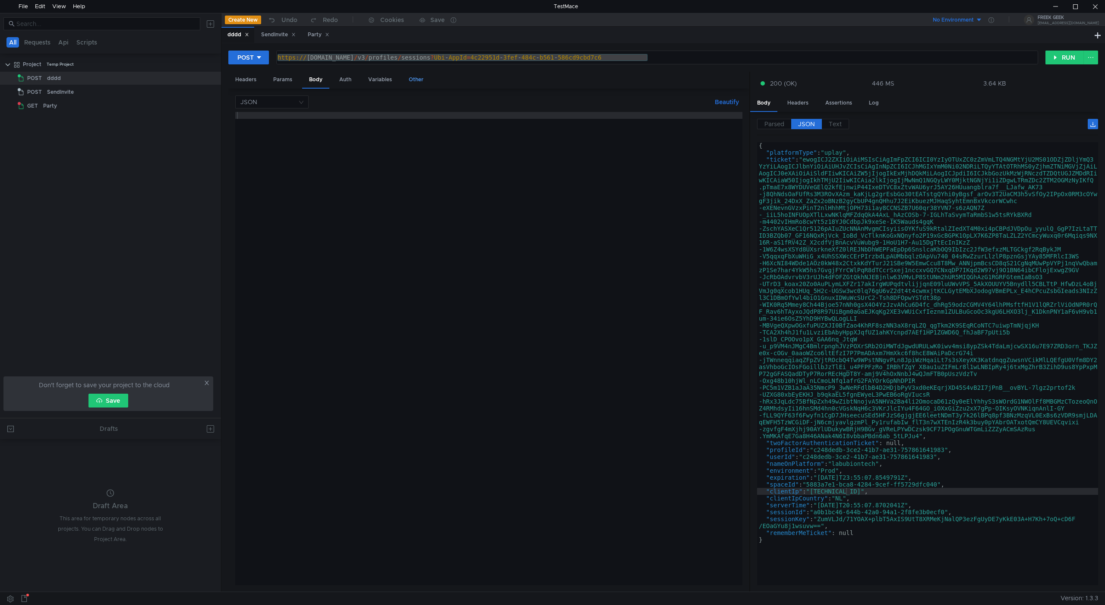
click at [399, 80] on div "Headers Params Body Auth Variables Other" at bounding box center [488, 80] width 521 height 17
drag, startPoint x: 424, startPoint y: 82, endPoint x: 397, endPoint y: 79, distance: 26.5
click at [404, 79] on div "Other" at bounding box center [416, 80] width 29 height 16
click at [253, 76] on div "Headers" at bounding box center [245, 80] width 35 height 16
drag, startPoint x: 290, startPoint y: 76, endPoint x: 313, endPoint y: 75, distance: 22.9
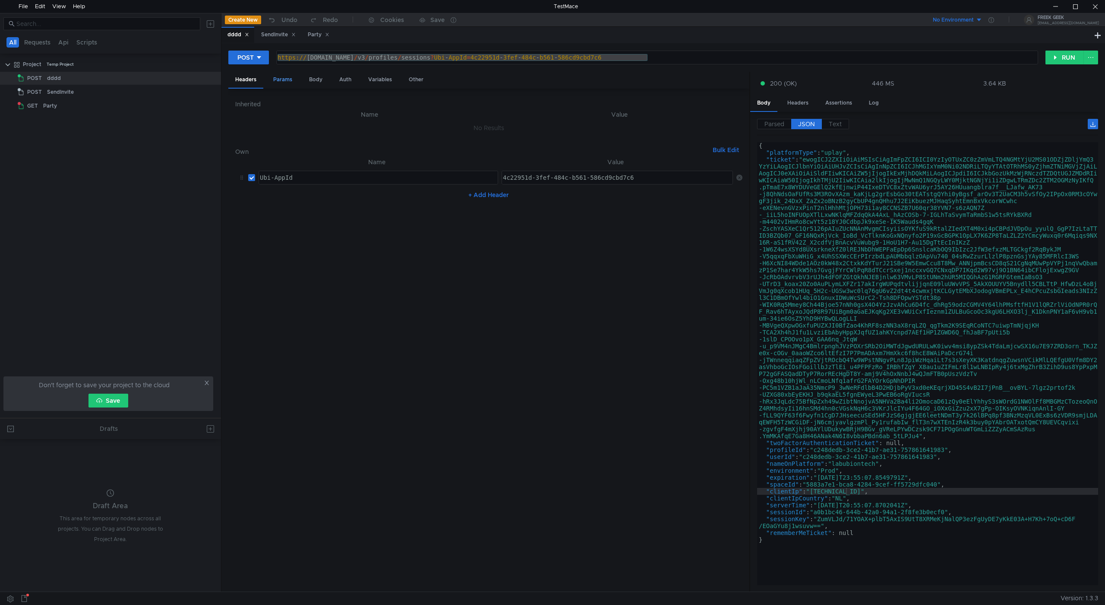
click at [292, 76] on div "Params" at bounding box center [282, 80] width 33 height 16
drag, startPoint x: 313, startPoint y: 75, endPoint x: 329, endPoint y: 76, distance: 15.6
click at [319, 75] on div "Body" at bounding box center [315, 80] width 27 height 16
click at [329, 137] on div at bounding box center [488, 355] width 507 height 487
click at [312, 34] on div "Party" at bounding box center [319, 34] width 22 height 9
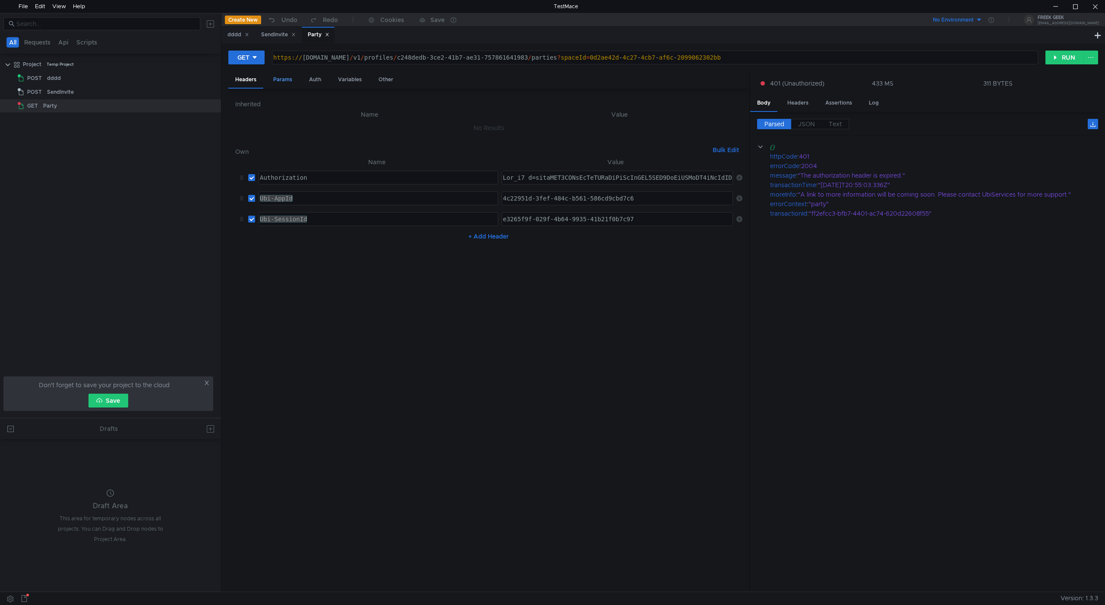
drag, startPoint x: 314, startPoint y: 82, endPoint x: 289, endPoint y: 77, distance: 24.6
click at [310, 81] on div "Auth" at bounding box center [315, 80] width 26 height 16
click at [282, 75] on div "Params" at bounding box center [282, 80] width 33 height 16
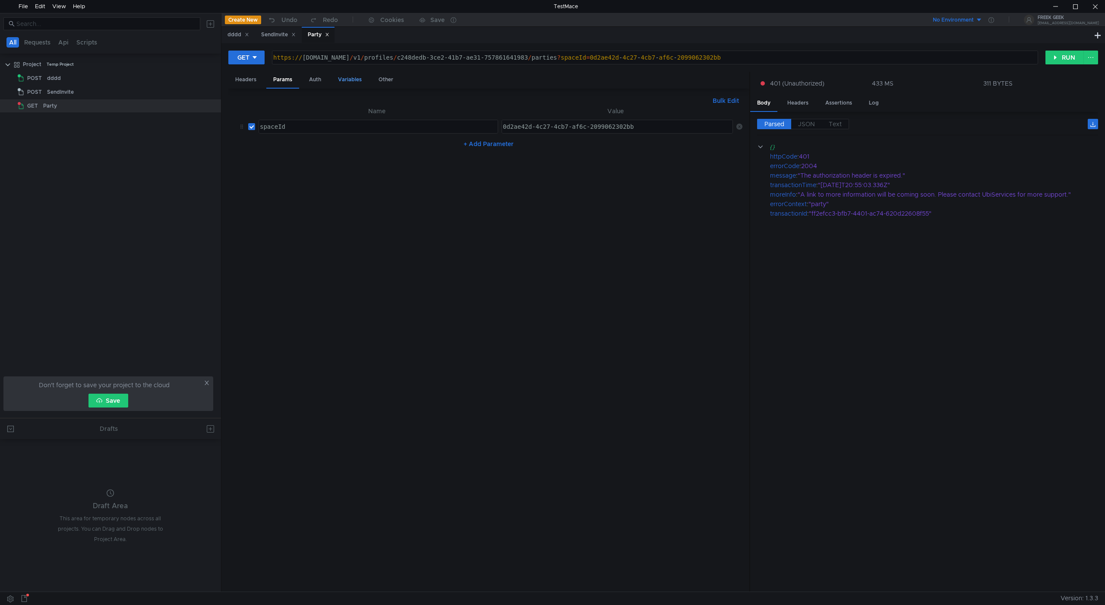
click at [344, 80] on div "Variables" at bounding box center [350, 80] width 38 height 16
drag, startPoint x: 387, startPoint y: 80, endPoint x: 330, endPoint y: 82, distance: 57.1
click at [378, 80] on div "Other" at bounding box center [386, 80] width 29 height 16
drag, startPoint x: 298, startPoint y: 85, endPoint x: 258, endPoint y: 79, distance: 40.5
click at [285, 84] on div "Params" at bounding box center [282, 80] width 33 height 16
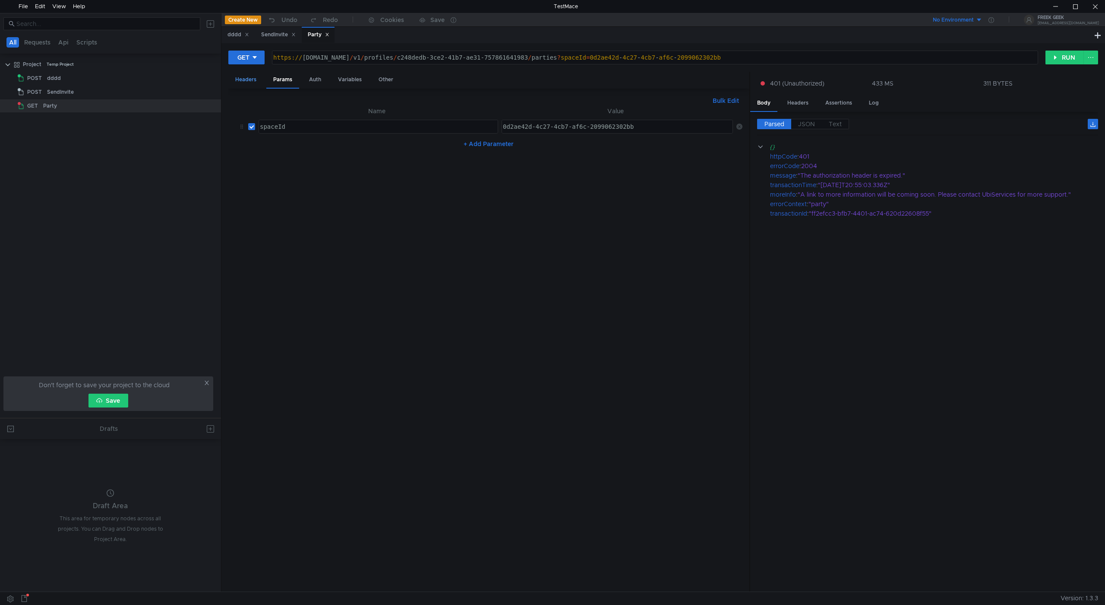
click at [258, 79] on div "Headers" at bounding box center [245, 80] width 35 height 16
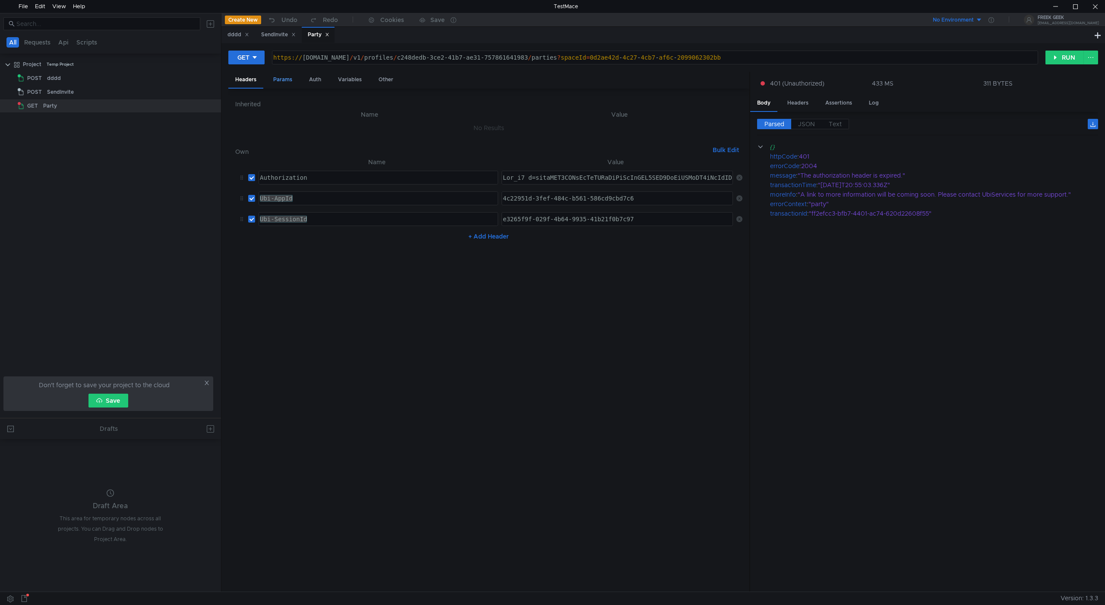
drag, startPoint x: 280, startPoint y: 80, endPoint x: 282, endPoint y: 92, distance: 11.4
click at [280, 81] on div "Params" at bounding box center [282, 80] width 33 height 16
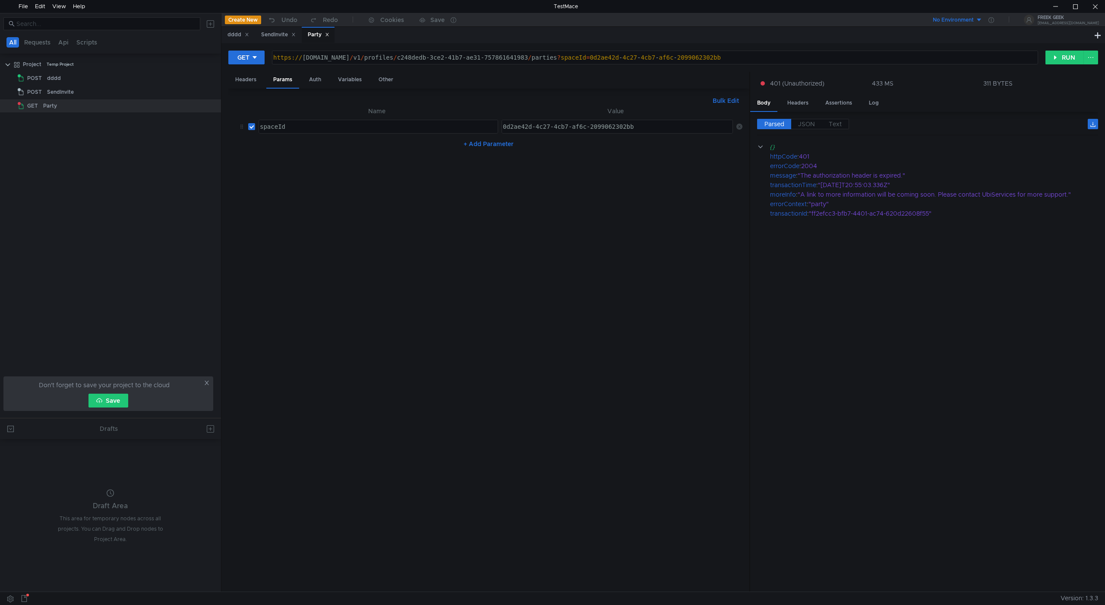
click at [300, 176] on nz-table "Name Value spaceId הההההההההההההההההההההההההההההההההההההההההההההההההההההההההההה…" at bounding box center [488, 345] width 507 height 479
click at [321, 39] on div "Party" at bounding box center [319, 34] width 22 height 9
click at [247, 81] on div "Headers" at bounding box center [245, 80] width 35 height 16
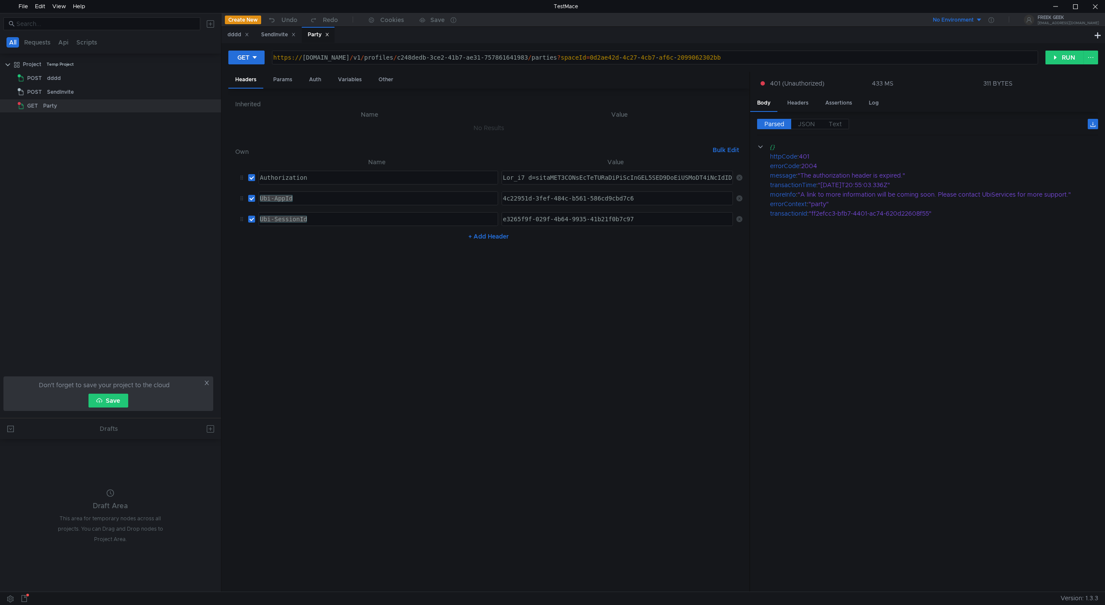
click at [477, 313] on nz-table "Name Value Authorization Authorization הההההההההההההההההההההההההההההההההההההההה…" at bounding box center [488, 371] width 507 height 428
click at [386, 196] on div "Ubi-AppId" at bounding box center [378, 198] width 239 height 13
click at [379, 220] on div "Ubi-SessionId" at bounding box center [378, 218] width 239 height 13
click at [314, 35] on div "Party" at bounding box center [319, 34] width 22 height 9
click at [260, 59] on button "GET" at bounding box center [246, 58] width 36 height 14
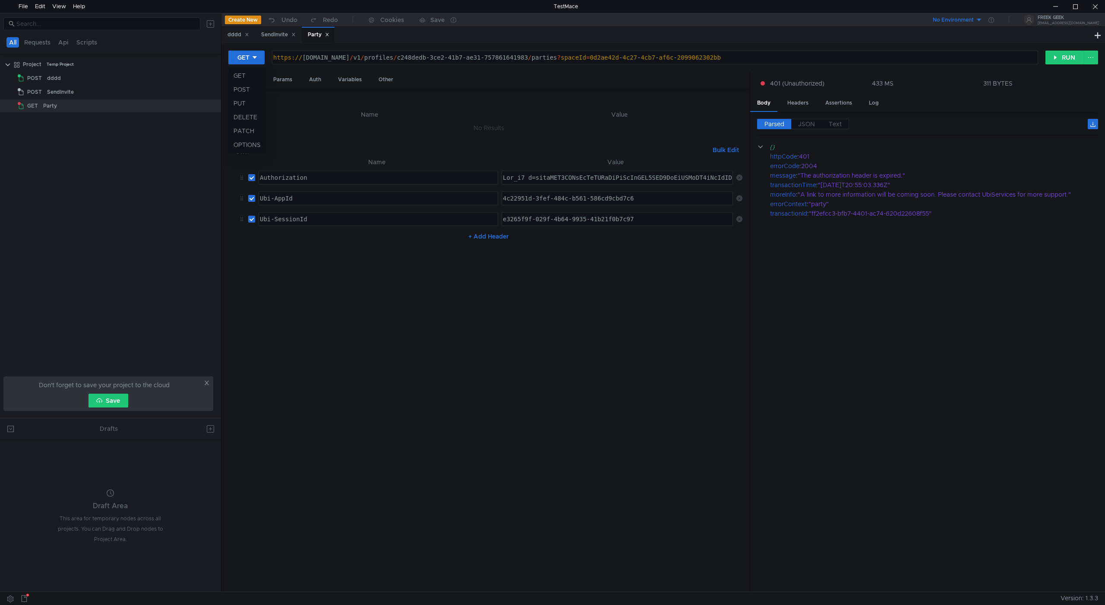
click at [409, 272] on div at bounding box center [552, 302] width 1105 height 605
click at [887, 200] on div ""party"" at bounding box center [948, 204] width 279 height 10
click at [883, 214] on div ""ff2efcc3-bfb7-4401-ac74-620d22608f55"" at bounding box center [948, 214] width 279 height 10
click at [246, 50] on div "GET https://public-ubiservices.ubi.com/v1/profiles/c248dedb-3ce2-41b7-ae31-7578…" at bounding box center [664, 317] width 884 height 548
click at [255, 55] on icon at bounding box center [255, 57] width 6 height 6
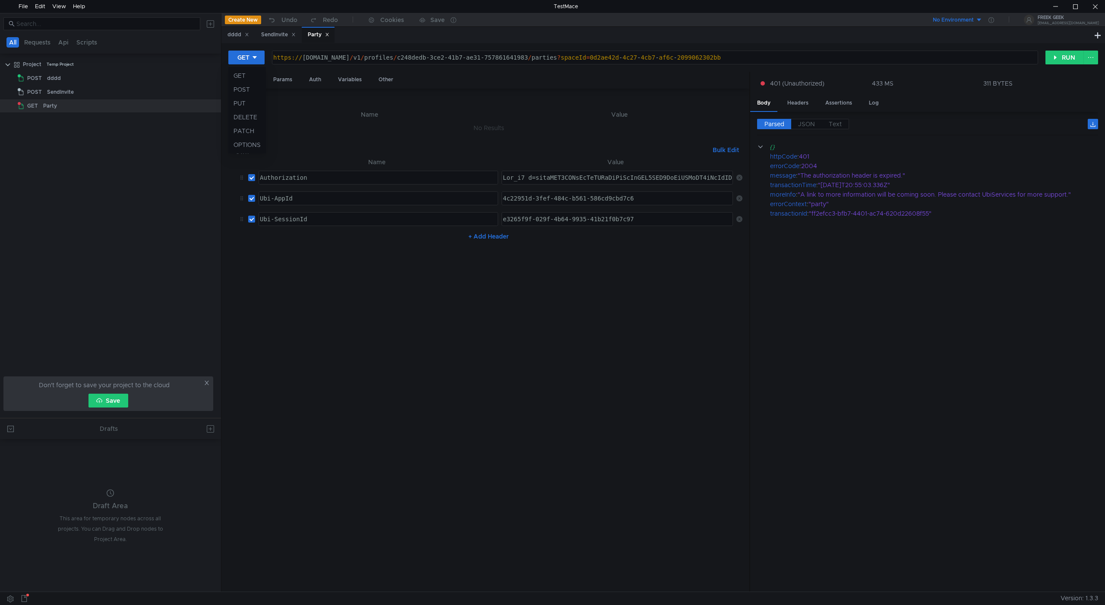
click at [245, 57] on div at bounding box center [552, 302] width 1105 height 605
click at [72, 82] on div "dddd" at bounding box center [121, 78] width 149 height 13
click at [241, 49] on div "GET https://public-ubiservices.ubi.com/v1/profiles/c248dedb-3ce2-41b7-ae31-7578…" at bounding box center [664, 317] width 884 height 548
click at [246, 59] on div "GET" at bounding box center [244, 58] width 12 height 10
click at [248, 57] on div at bounding box center [552, 302] width 1105 height 605
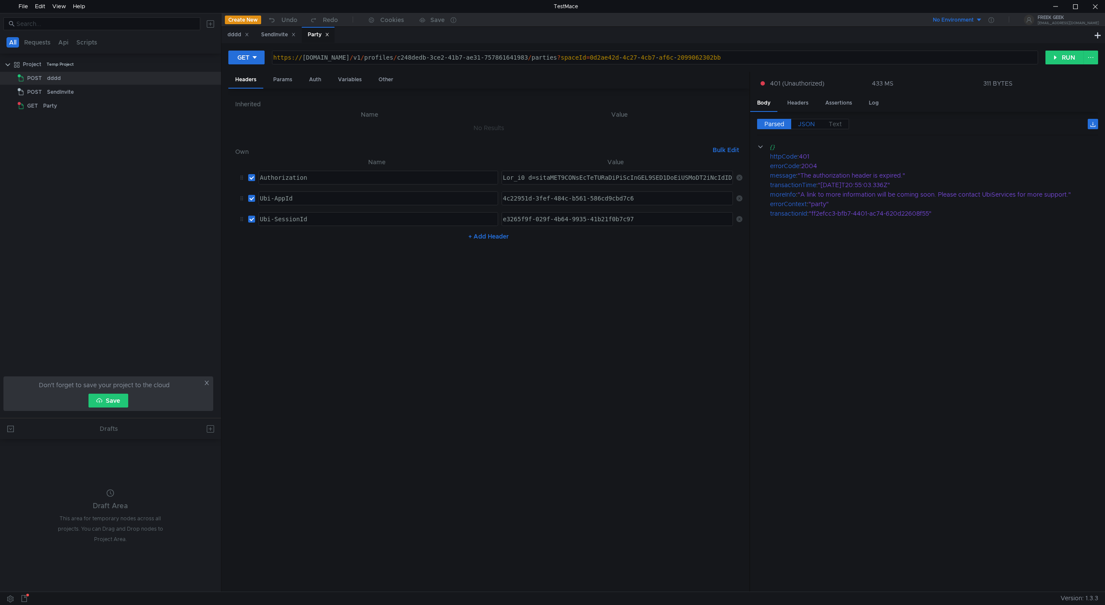
click at [805, 122] on span "JSON" at bounding box center [806, 124] width 17 height 8
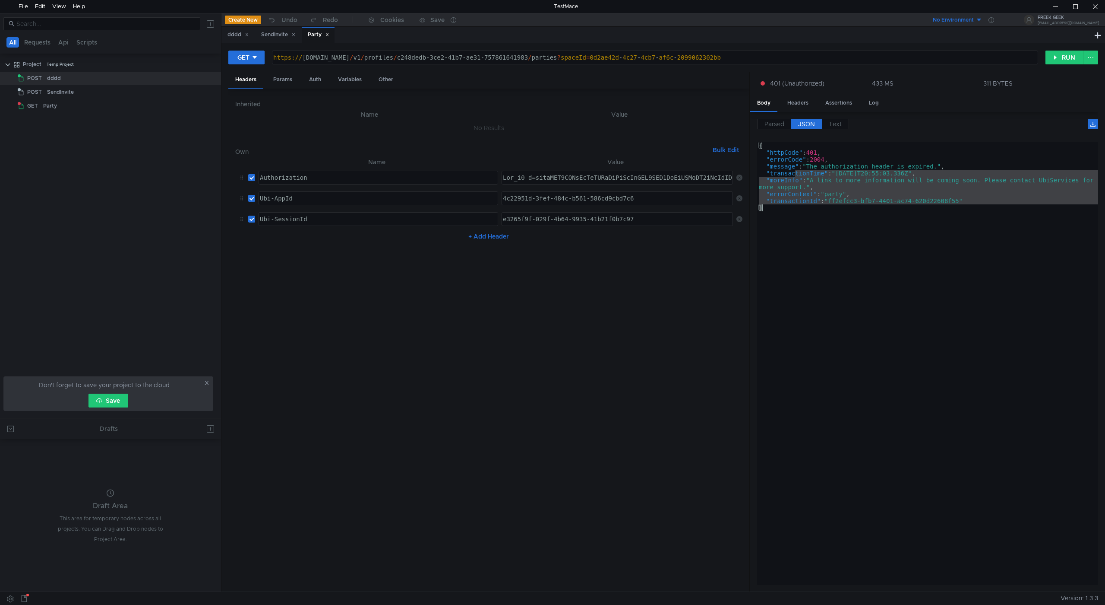
drag, startPoint x: 804, startPoint y: 177, endPoint x: 945, endPoint y: 220, distance: 147.5
click at [945, 220] on div "{ "httpCode" : 401 , "errorCode" : 2004 , "message" : "The authorization header…" at bounding box center [927, 370] width 341 height 456
type textarea ""transactionId": "ff2efcc3-bfb7-4401-ac74-620d22608f55" }"
click at [231, 29] on div "dddd" at bounding box center [238, 35] width 33 height 16
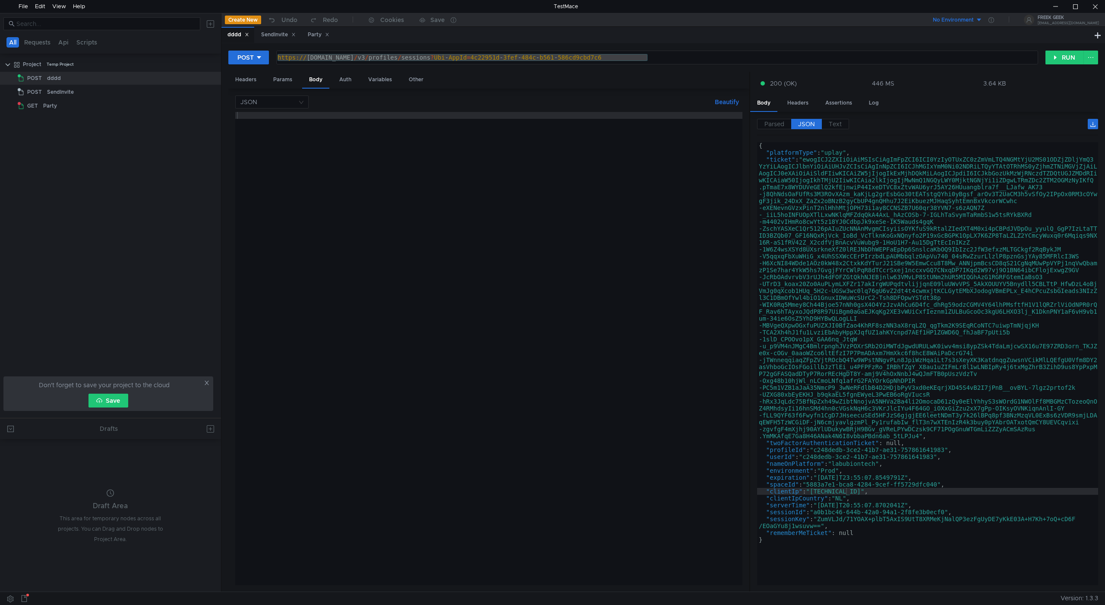
type textarea "}"
drag, startPoint x: 921, startPoint y: 547, endPoint x: 1013, endPoint y: 580, distance: 98.2
click at [1013, 580] on div "{ "platformType" : "uplay" , "ticket" : "ewogICJ2ZXIiOiAiMSIsCiAgImFpZCI6ICI0Yz…" at bounding box center [927, 370] width 341 height 456
click at [322, 53] on div "https:// public-ubiservices.ubi.com / v3 / profiles / sessions ? Ubi - AppId = …" at bounding box center [657, 57] width 761 height 13
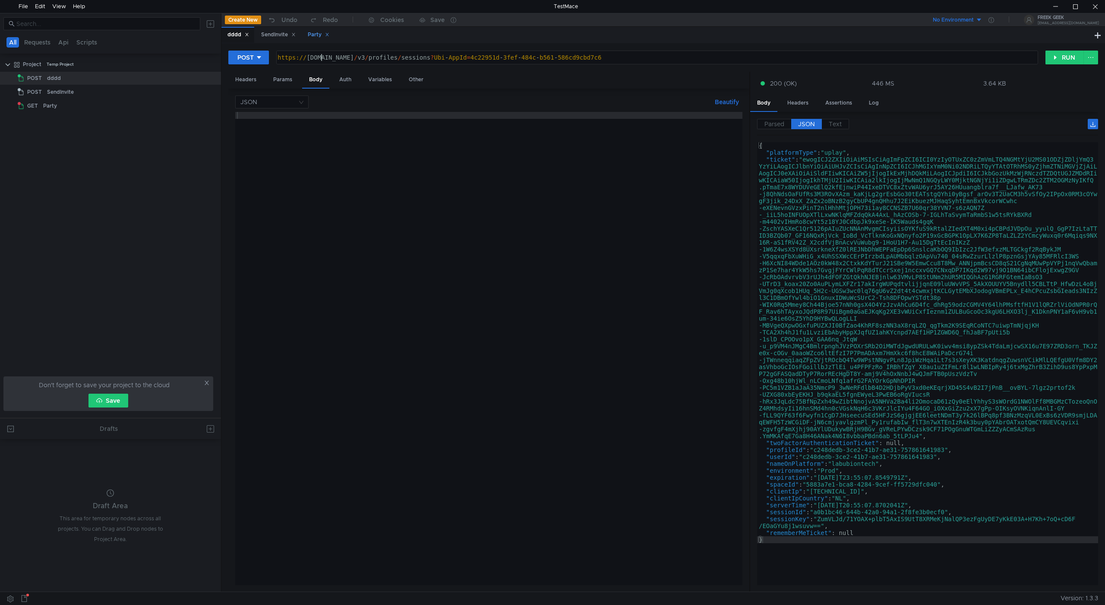
click at [317, 29] on div "Party" at bounding box center [318, 35] width 33 height 16
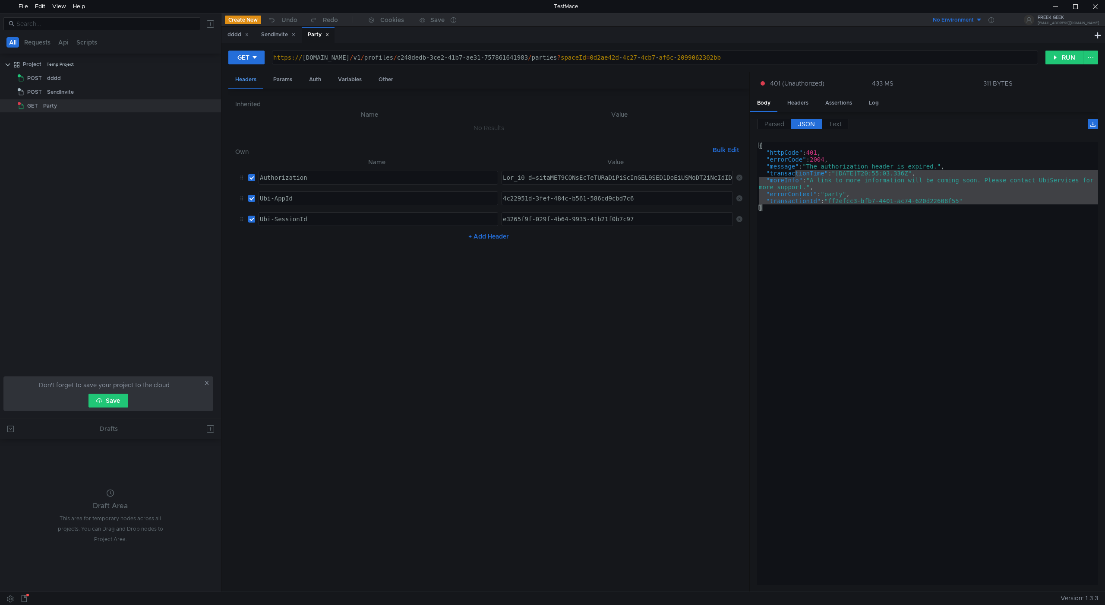
click at [250, 80] on div "Headers" at bounding box center [245, 80] width 35 height 17
drag, startPoint x: 352, startPoint y: 275, endPoint x: 358, endPoint y: 275, distance: 6.5
click at [358, 275] on nz-table "Name Value Authorization Authorization הההההההההההההההההההההההההההההההההההההההה…" at bounding box center [488, 371] width 507 height 428
click at [825, 205] on div "{ "httpCode" : 401 , "errorCode" : 2004 , "message" : "The authorization header…" at bounding box center [927, 363] width 341 height 443
type textarea "}"
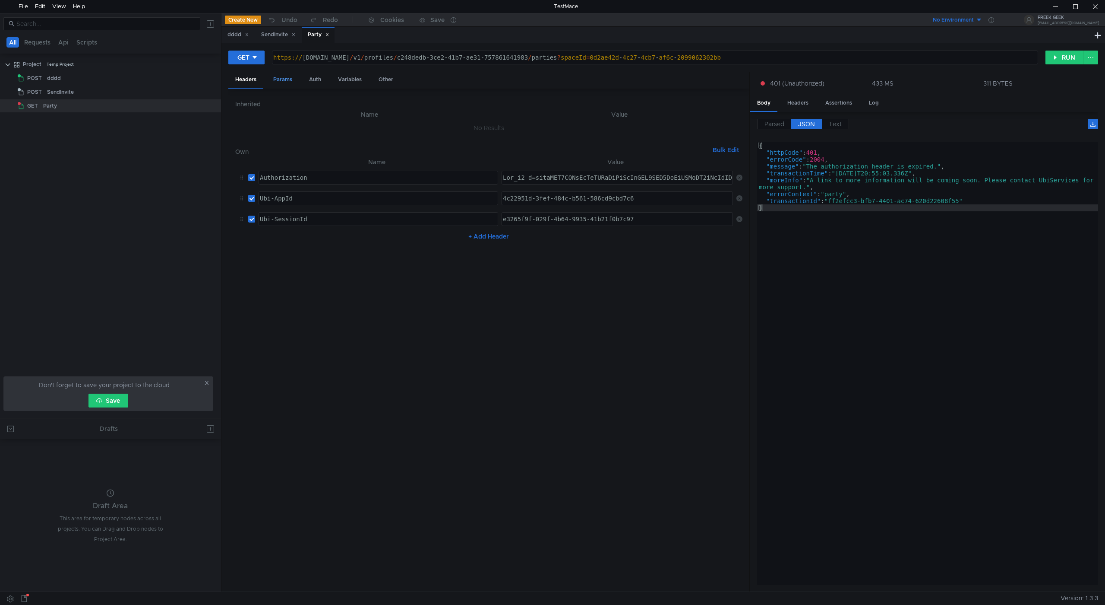
click at [284, 81] on div "Params" at bounding box center [282, 80] width 33 height 16
click at [319, 77] on div "Auth" at bounding box center [315, 80] width 26 height 16
click at [339, 77] on div "Variables" at bounding box center [350, 80] width 38 height 16
drag, startPoint x: 304, startPoint y: 79, endPoint x: 294, endPoint y: 76, distance: 10.7
click at [302, 79] on div "Auth" at bounding box center [315, 80] width 26 height 16
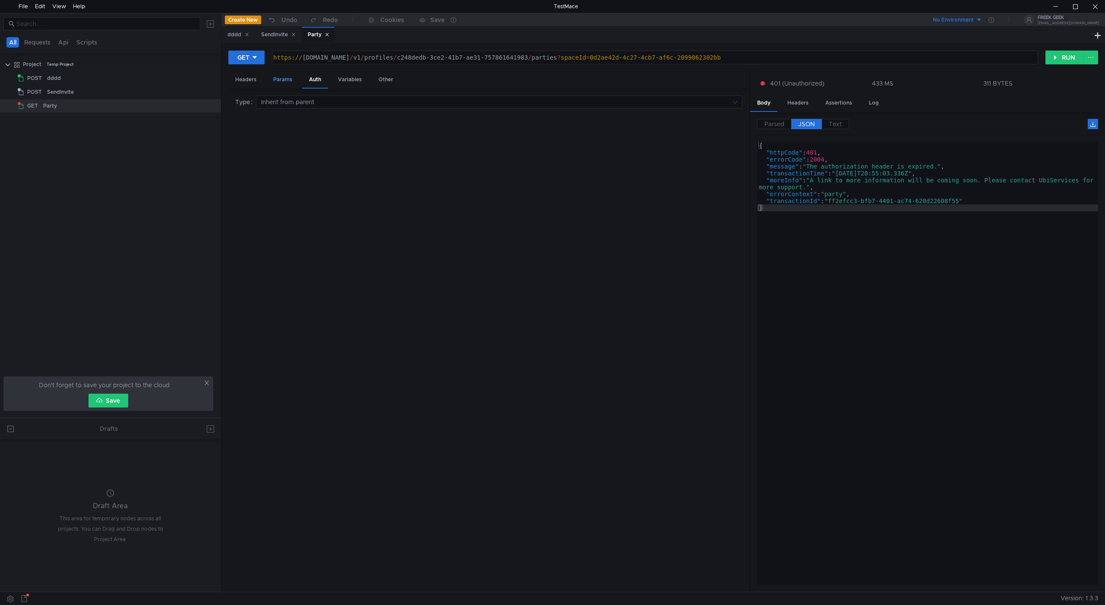
click at [294, 76] on div "Params" at bounding box center [282, 80] width 33 height 16
click at [361, 118] on td "spaceId ההההההההההההההההההההההההההההההההההההההההההההההההההההההההההההההההההההההה…" at bounding box center [377, 126] width 244 height 21
type textarea "spaceId"
click at [366, 128] on div "spaceId" at bounding box center [377, 133] width 239 height 21
type textarea "0d2ae42d-4c27-4cb7-af6c-2099062302bb"
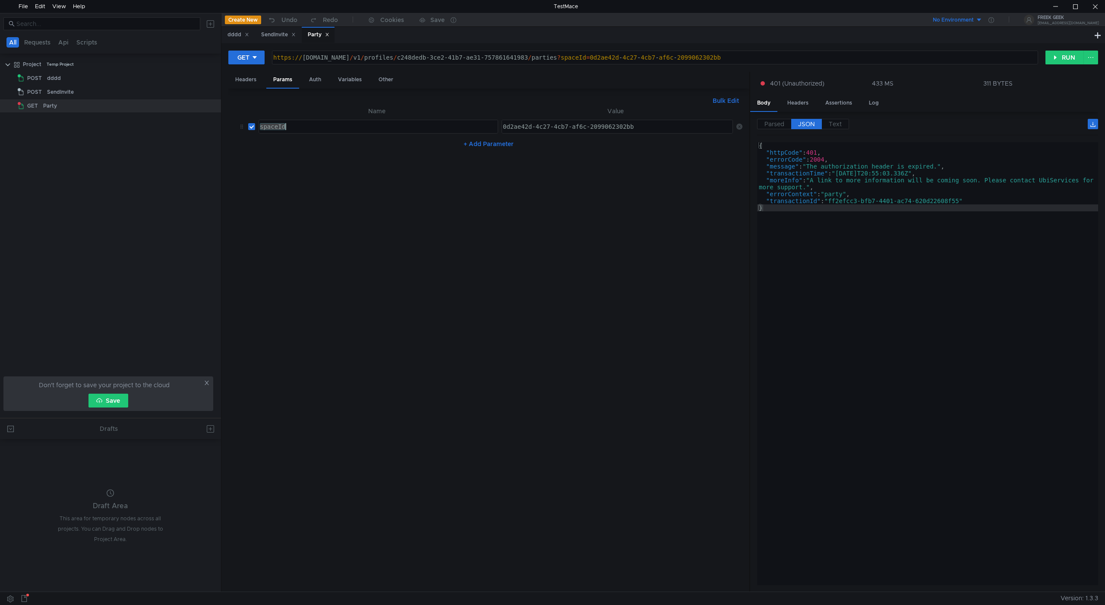
click at [644, 127] on div "0d2ae42d-4c27-4cb7-af6c-2099062302bb" at bounding box center [617, 133] width 233 height 21
click at [1099, 9] on div at bounding box center [1096, 6] width 20 height 13
